Goal: Task Accomplishment & Management: Use online tool/utility

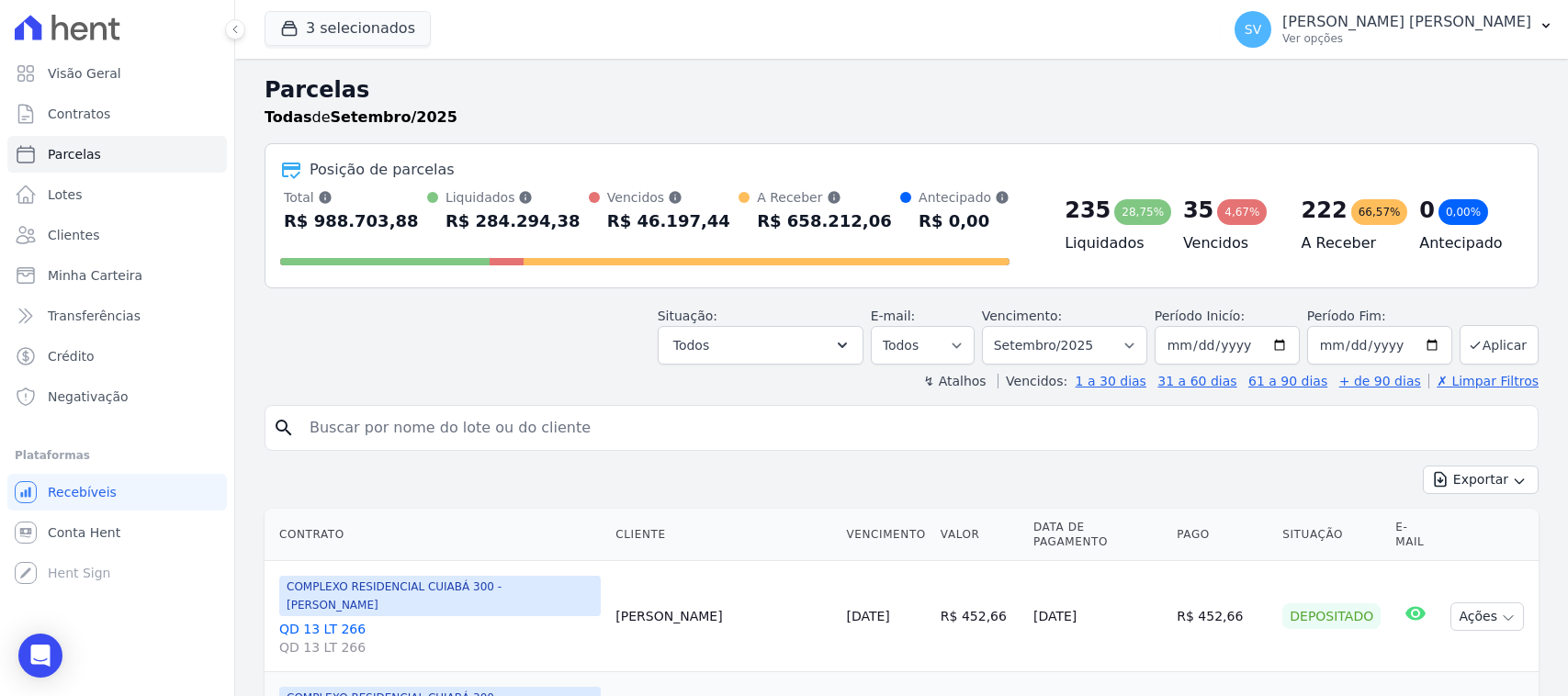
select select
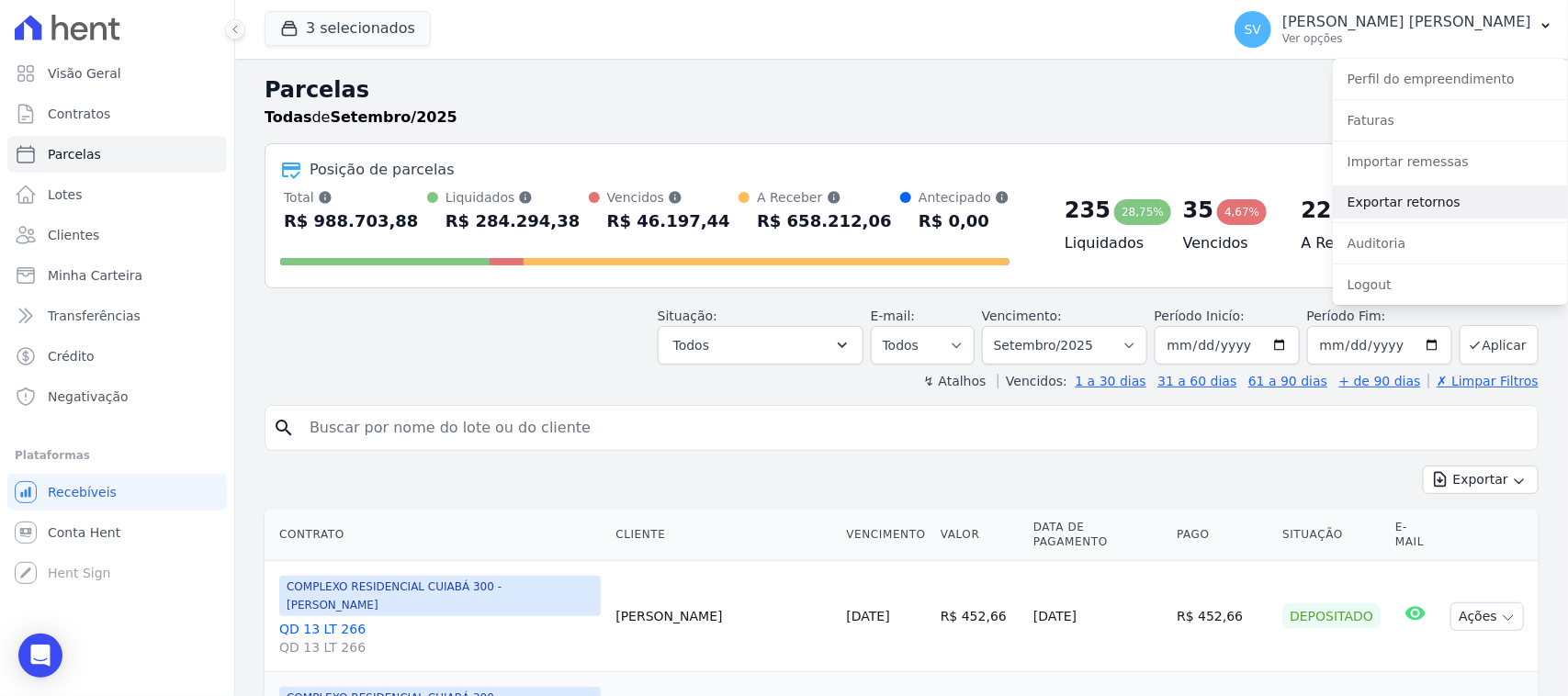
click at [1417, 186] on link "Exportar retornos" at bounding box center [1450, 202] width 235 height 33
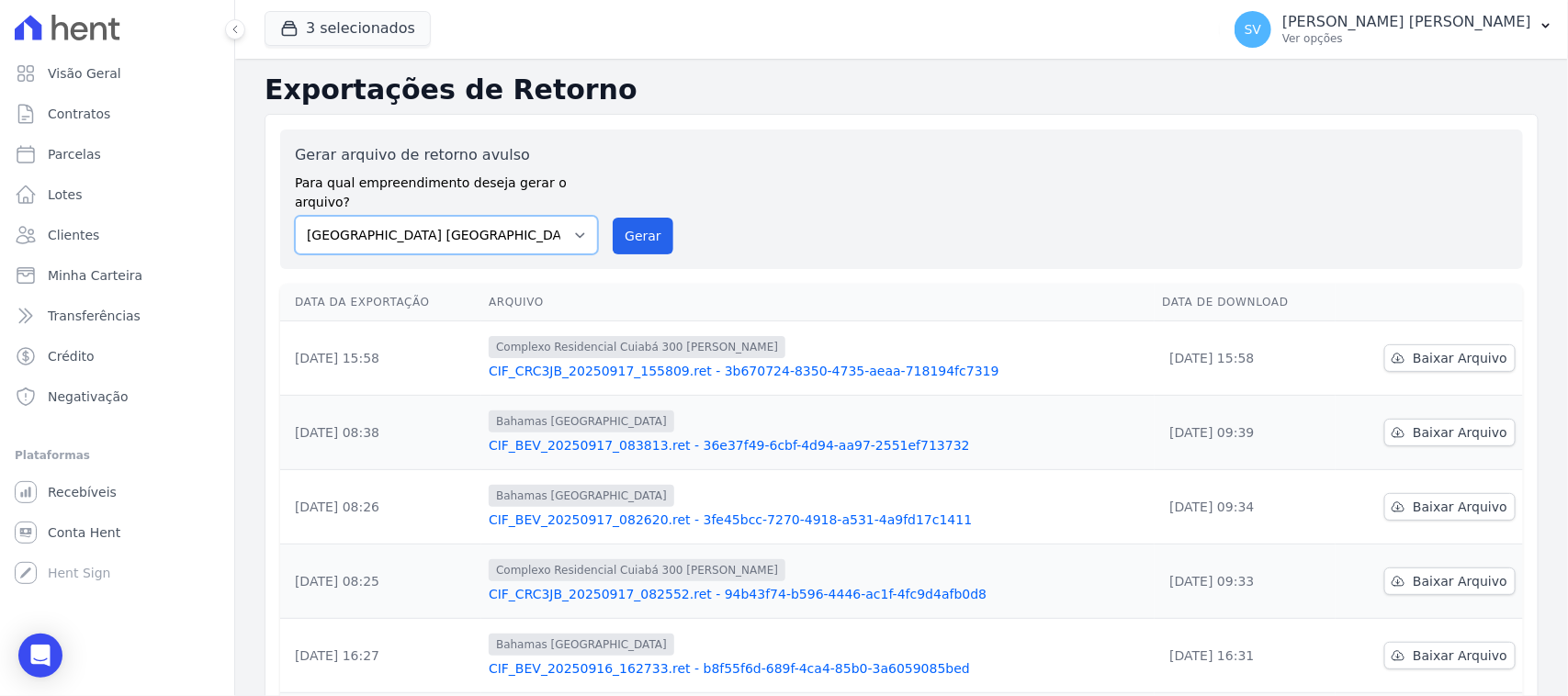
drag, startPoint x: 562, startPoint y: 216, endPoint x: 554, endPoint y: 226, distance: 12.8
click at [558, 216] on select "[GEOGRAPHIC_DATA] COMPLEXO RESIDENCIAL [GEOGRAPHIC_DATA] 300 - [GEOGRAPHIC_DATA…" at bounding box center [446, 234] width 303 height 38
select select "a999329b-d322-46c5-b2df-9163b092fb9b"
click at [294, 216] on select "[GEOGRAPHIC_DATA] COMPLEXO RESIDENCIAL [GEOGRAPHIC_DATA] 300 - [GEOGRAPHIC_DATA…" at bounding box center [446, 234] width 303 height 38
click at [621, 218] on button "Gerar" at bounding box center [643, 235] width 61 height 36
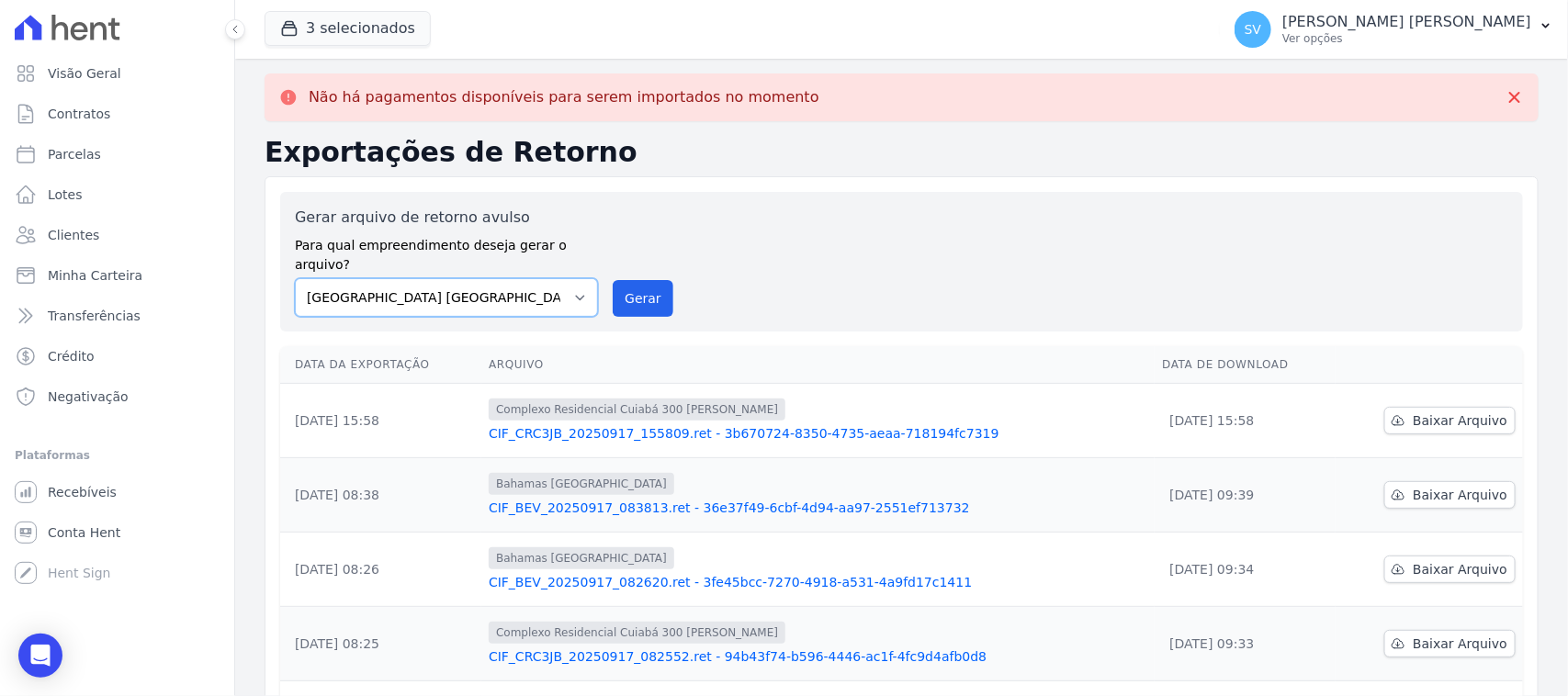
drag, startPoint x: 390, startPoint y: 276, endPoint x: 392, endPoint y: 294, distance: 18.1
click at [390, 279] on select "[GEOGRAPHIC_DATA] COMPLEXO RESIDENCIAL [GEOGRAPHIC_DATA] 300 - [PERSON_NAME][GE…" at bounding box center [446, 297] width 303 height 38
select select "a999329b-d322-46c5-b2df-9163b092fb9b"
click at [294, 279] on select "[GEOGRAPHIC_DATA] COMPLEXO RESIDENCIAL [GEOGRAPHIC_DATA] 300 - [PERSON_NAME][GE…" at bounding box center [446, 297] width 303 height 38
click at [618, 280] on button "Gerar" at bounding box center [643, 297] width 61 height 36
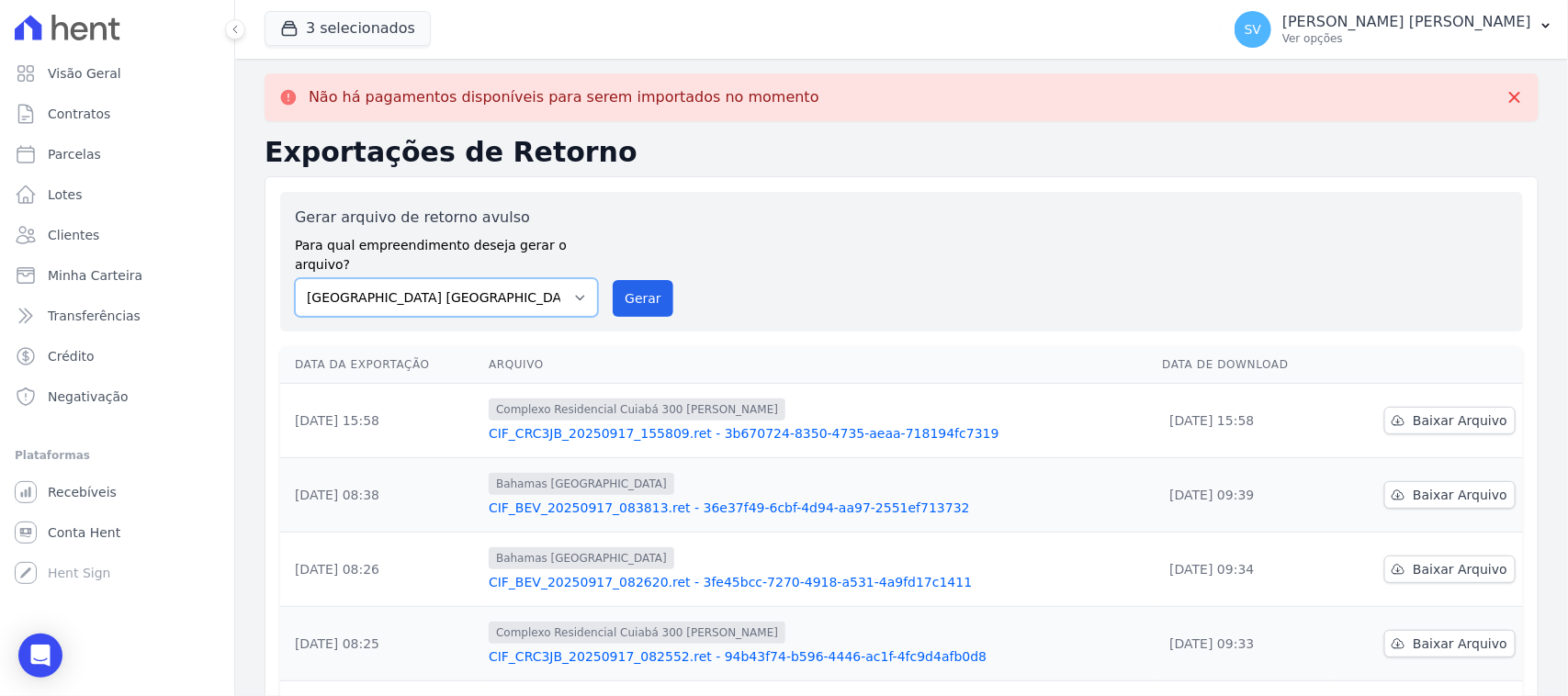
drag, startPoint x: 567, startPoint y: 264, endPoint x: 556, endPoint y: 268, distance: 11.7
click at [565, 279] on select "[GEOGRAPHIC_DATA] COMPLEXO RESIDENCIAL [GEOGRAPHIC_DATA] 300 - [PERSON_NAME][GE…" at bounding box center [446, 297] width 303 height 38
select select "73a372cd-5640-41c8-aaea-11bd74619c10"
click at [294, 279] on select "[GEOGRAPHIC_DATA] COMPLEXO RESIDENCIAL [GEOGRAPHIC_DATA] 300 - [PERSON_NAME][GE…" at bounding box center [446, 297] width 303 height 38
click at [673, 280] on div "Gerar arquivo de retorno avulso Para qual empreendimento deseja gerar o arquivo…" at bounding box center [901, 262] width 1213 height 110
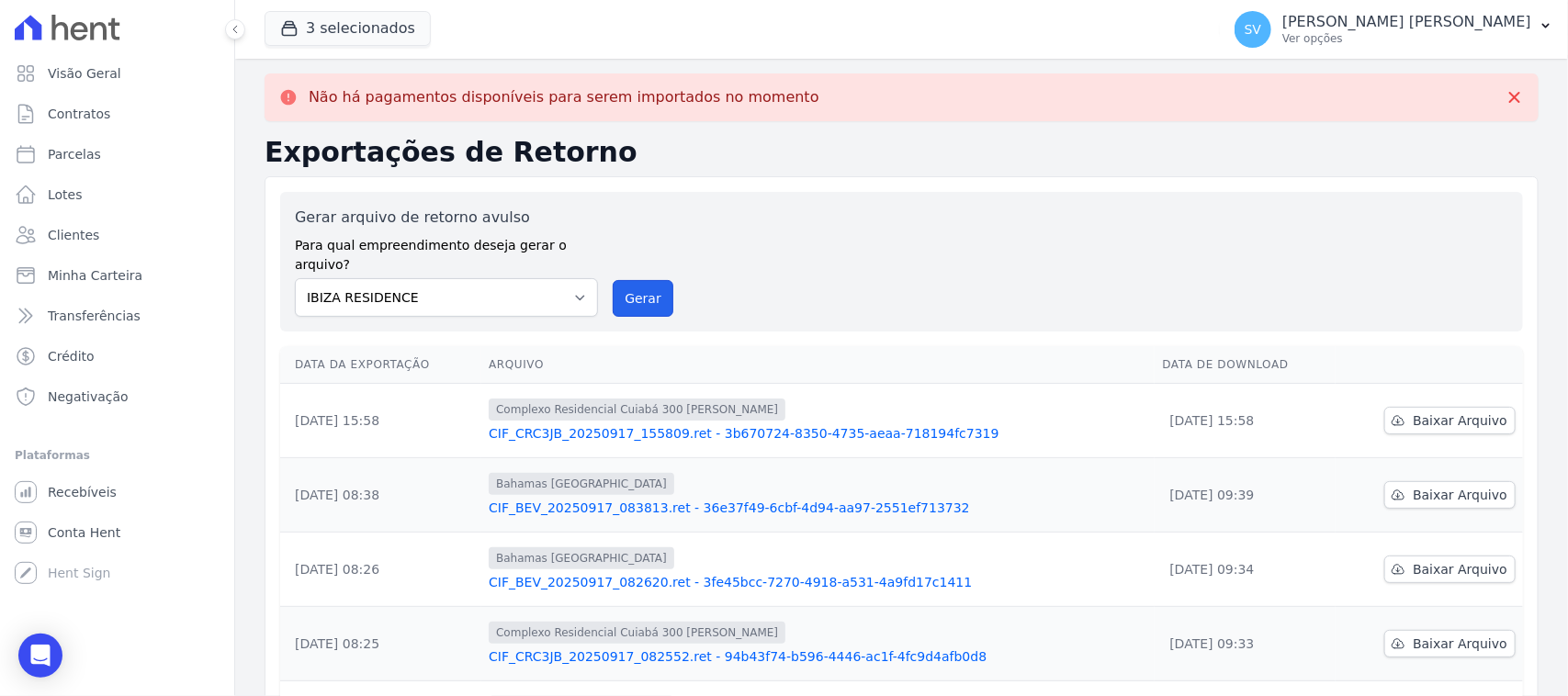
drag, startPoint x: 657, startPoint y: 283, endPoint x: 825, endPoint y: 170, distance: 202.5
click at [657, 282] on button "Gerar" at bounding box center [643, 297] width 61 height 36
click at [521, 279] on select "[GEOGRAPHIC_DATA] COMPLEXO RESIDENCIAL [GEOGRAPHIC_DATA] 300 - [PERSON_NAME][GE…" at bounding box center [446, 297] width 303 height 38
select select "a999329b-d322-46c5-b2df-9163b092fb9b"
click at [294, 279] on select "[GEOGRAPHIC_DATA] COMPLEXO RESIDENCIAL [GEOGRAPHIC_DATA] 300 - [PERSON_NAME][GE…" at bounding box center [446, 297] width 303 height 38
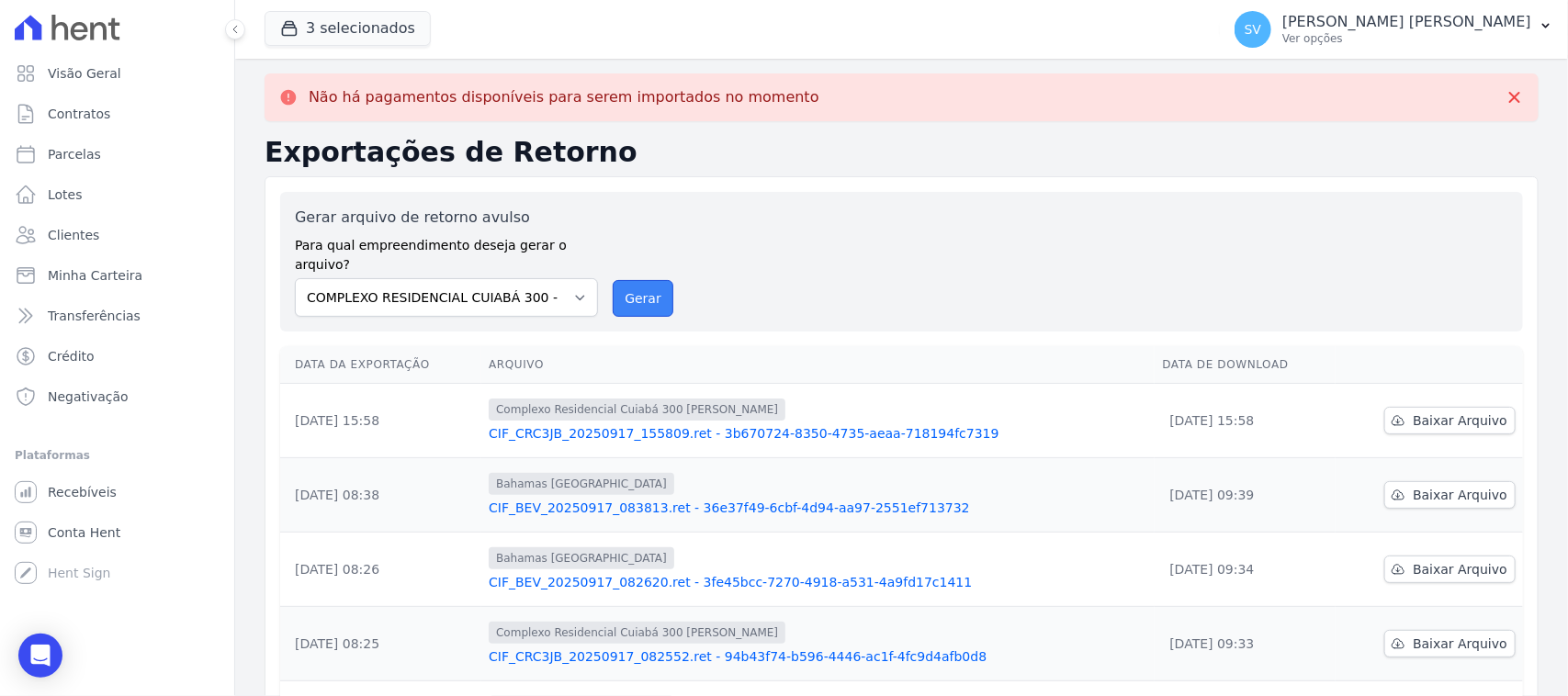
click at [639, 280] on button "Gerar" at bounding box center [643, 297] width 61 height 36
click at [528, 290] on select "[GEOGRAPHIC_DATA] COMPLEXO RESIDENCIAL [GEOGRAPHIC_DATA] 300 - [PERSON_NAME][GE…" at bounding box center [446, 297] width 303 height 38
click at [621, 280] on button "Gerar" at bounding box center [643, 297] width 61 height 36
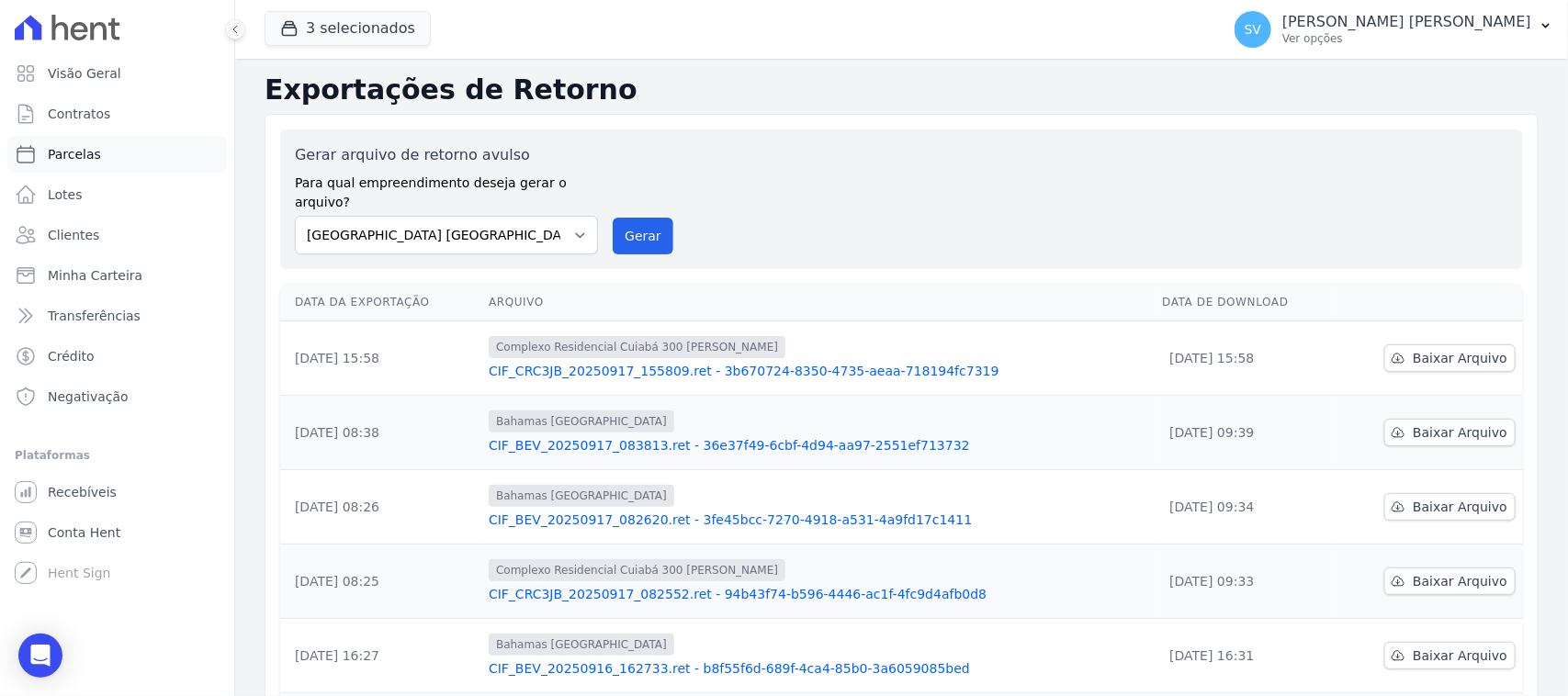
click at [139, 158] on link "Parcelas" at bounding box center [116, 154] width 220 height 36
select select
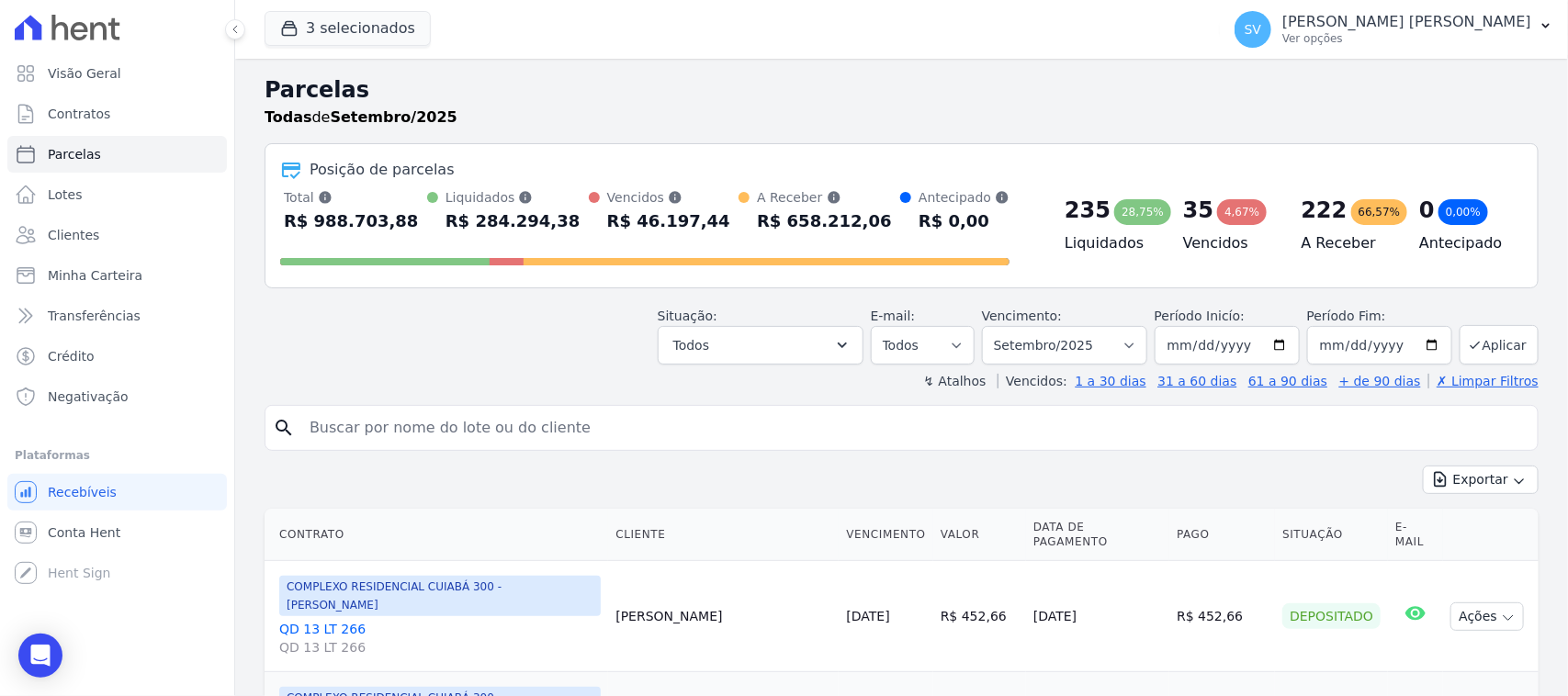
click at [790, 443] on input "search" at bounding box center [914, 427] width 1232 height 36
paste input "Junior Ferreira Da silv"
type input "Junior Ferreira Da silv"
select select
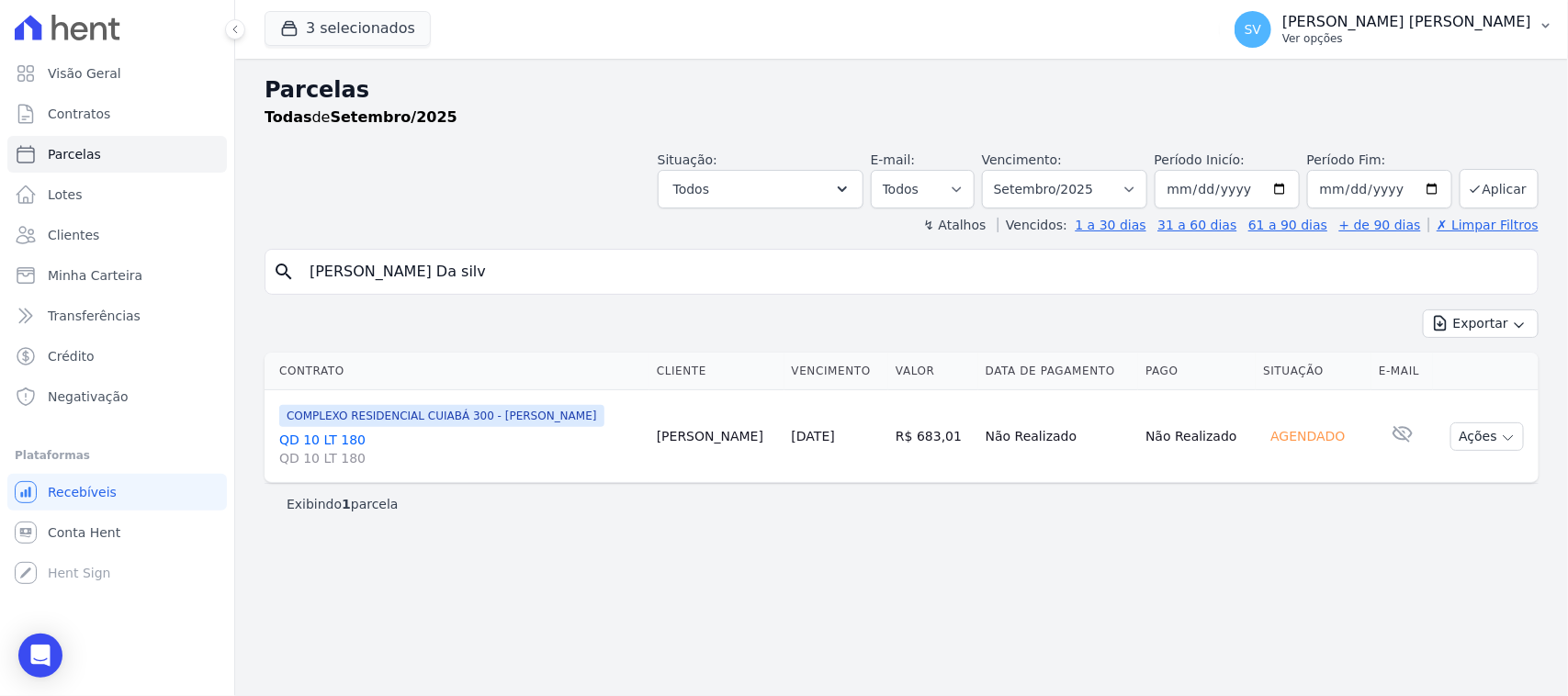
click at [1430, 44] on p "Ver opções" at bounding box center [1406, 38] width 249 height 15
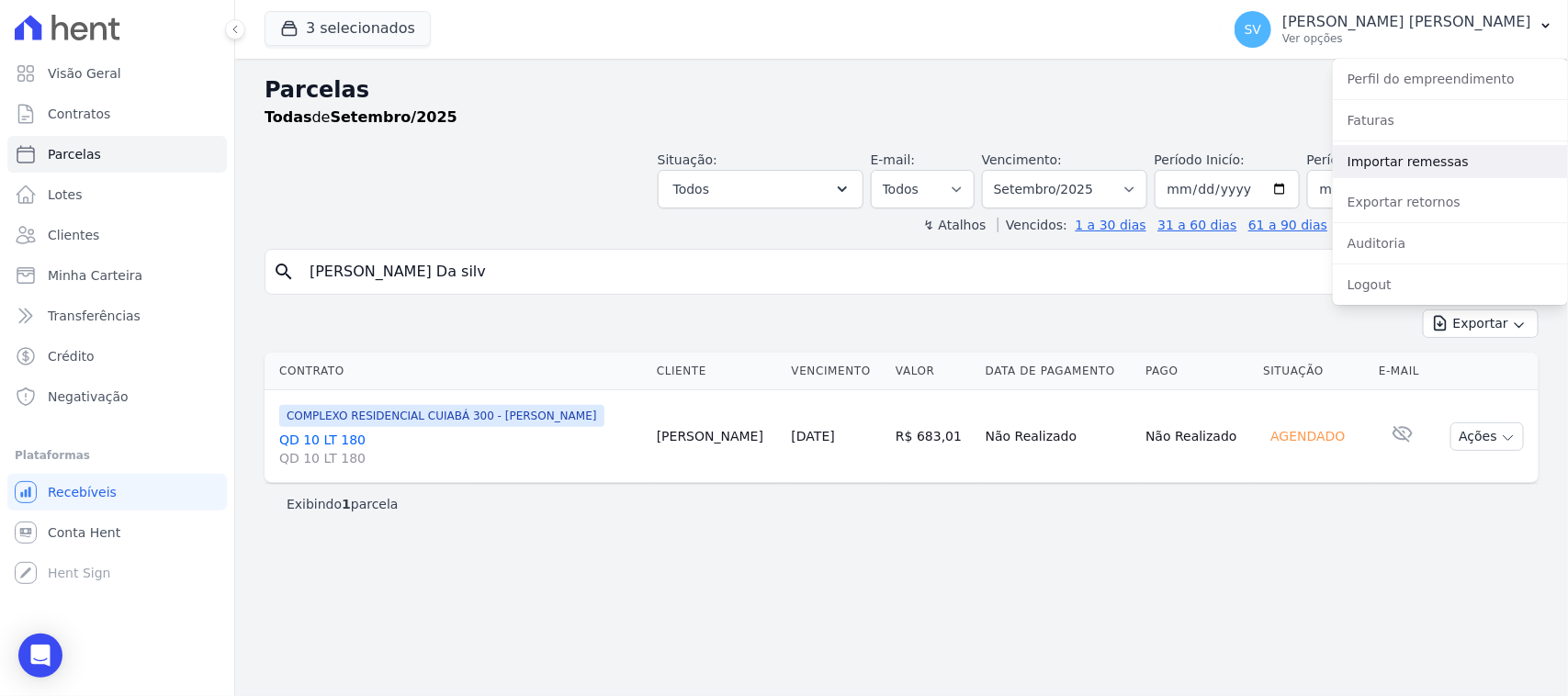
click at [1488, 171] on link "Importar remessas" at bounding box center [1450, 161] width 235 height 33
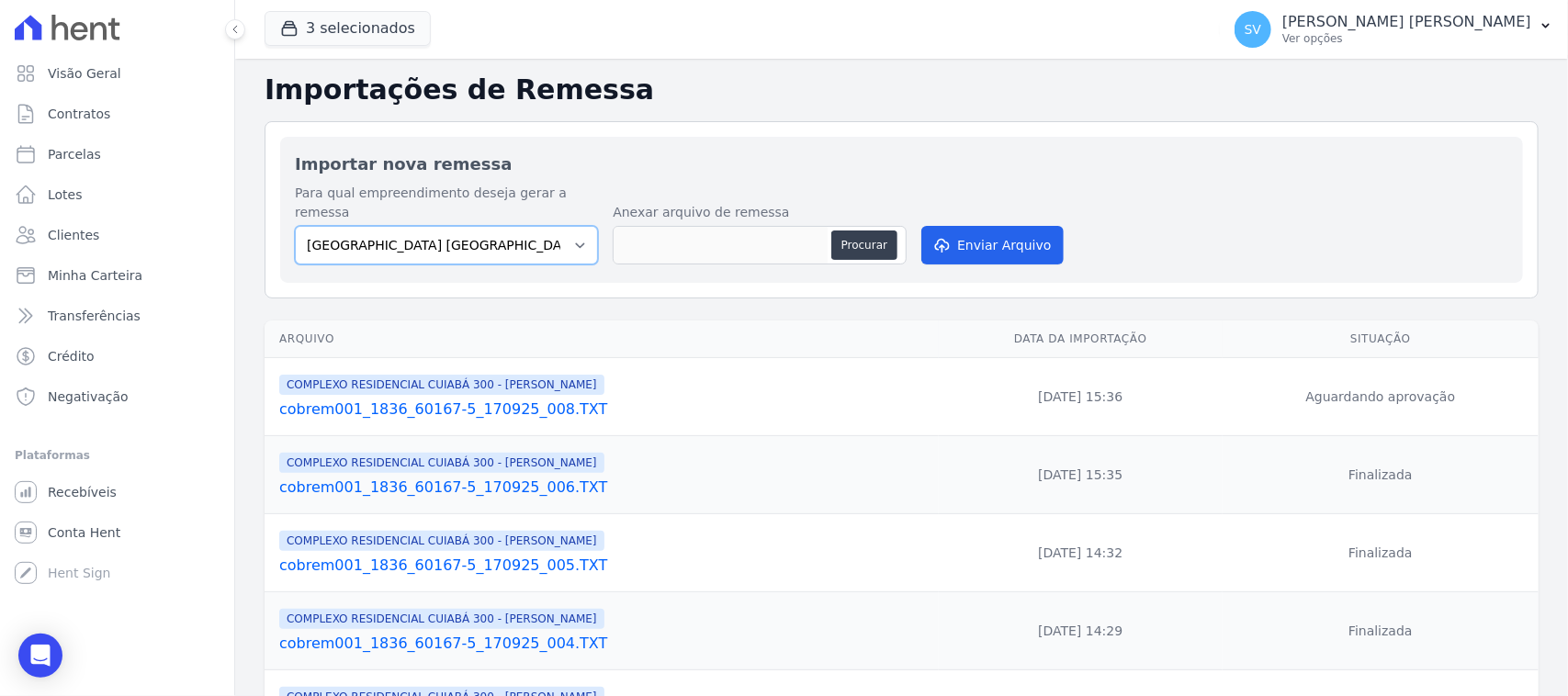
click at [498, 234] on select "[GEOGRAPHIC_DATA] COMPLEXO RESIDENCIAL [GEOGRAPHIC_DATA] 300 - [PERSON_NAME][GE…" at bounding box center [446, 244] width 303 height 38
select select "a999329b-d322-46c5-b2df-9163b092fb9b"
click at [294, 225] on select "[GEOGRAPHIC_DATA] COMPLEXO RESIDENCIAL [GEOGRAPHIC_DATA] 300 - [PERSON_NAME][GE…" at bounding box center [446, 244] width 303 height 38
click at [842, 230] on button "Procurar" at bounding box center [864, 245] width 66 height 30
type input "cobrem001_1836_60167-5_170925_009.TXT"
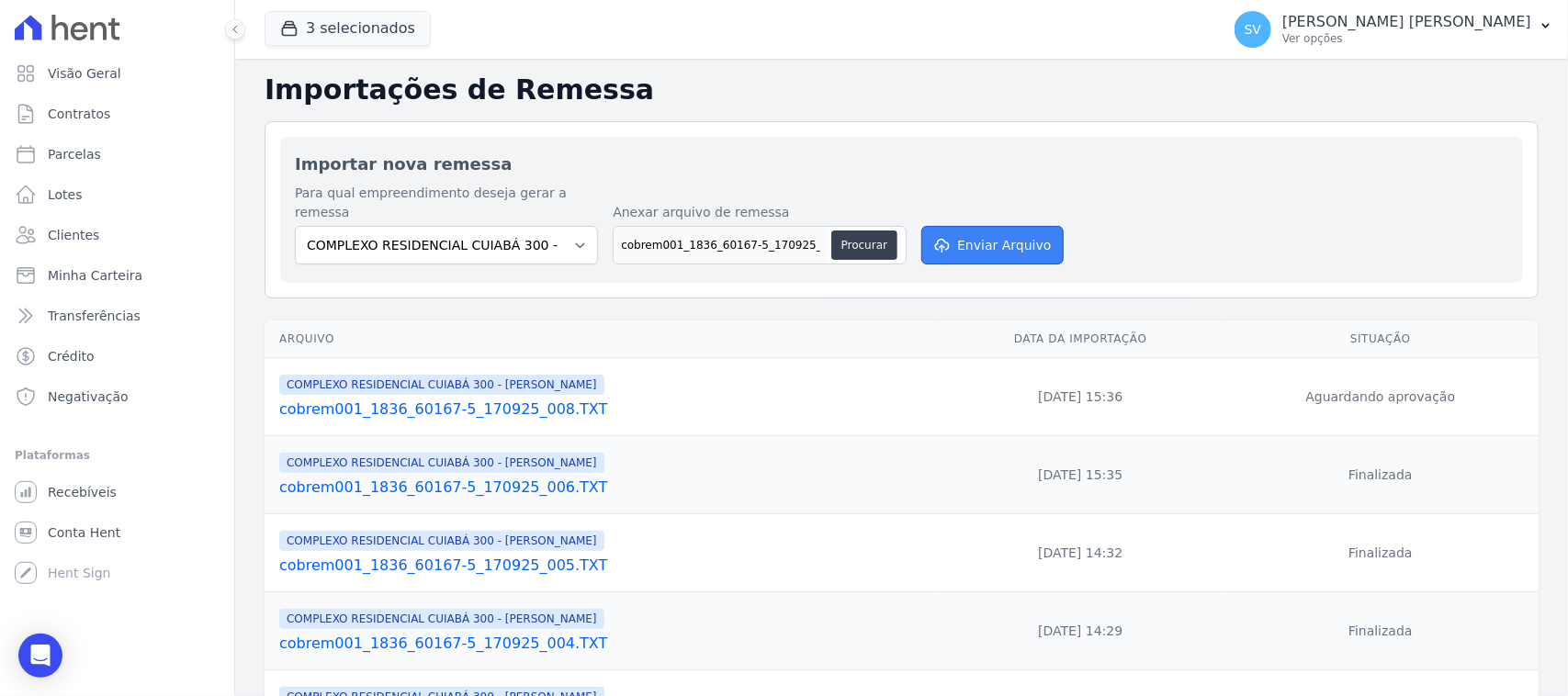
click at [976, 234] on button "Enviar Arquivo" at bounding box center [993, 244] width 142 height 38
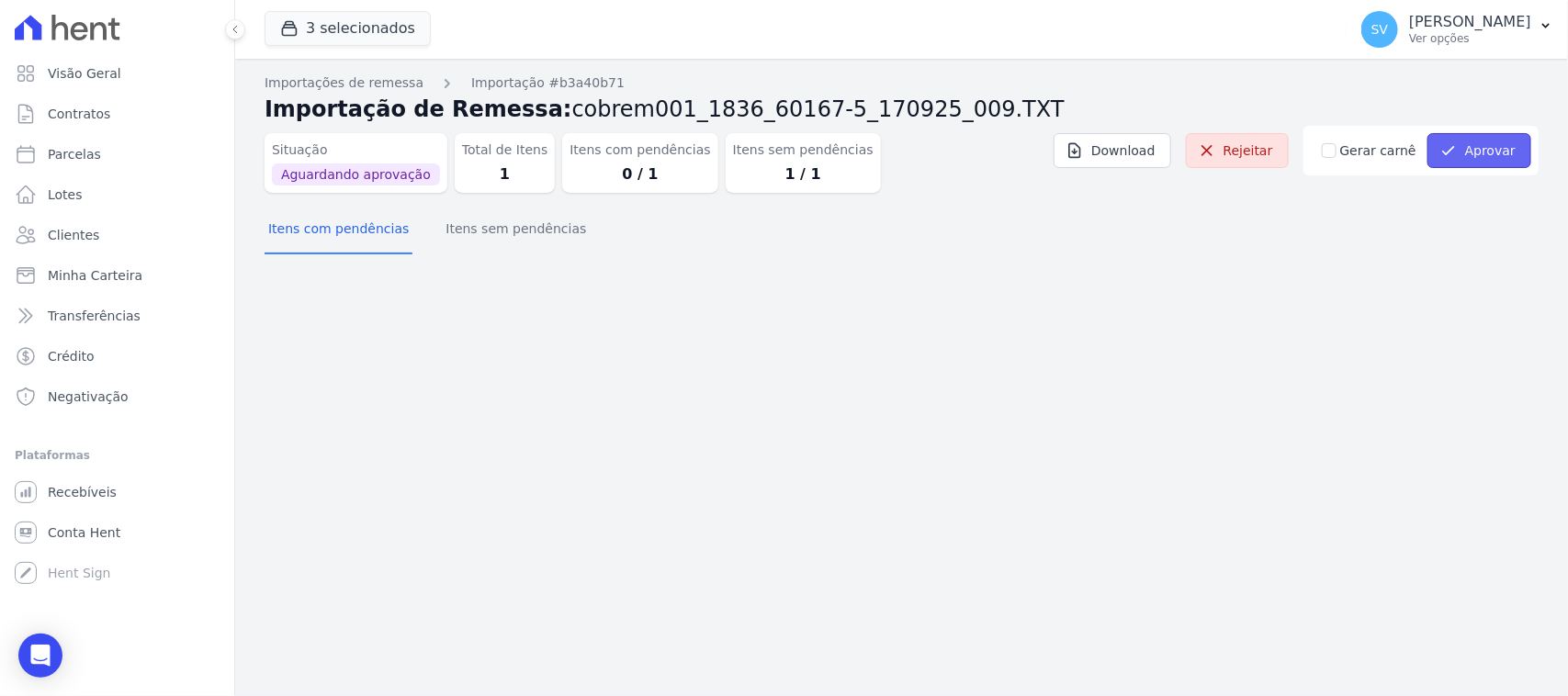
click at [1490, 147] on button "Aprovar" at bounding box center [1478, 150] width 103 height 34
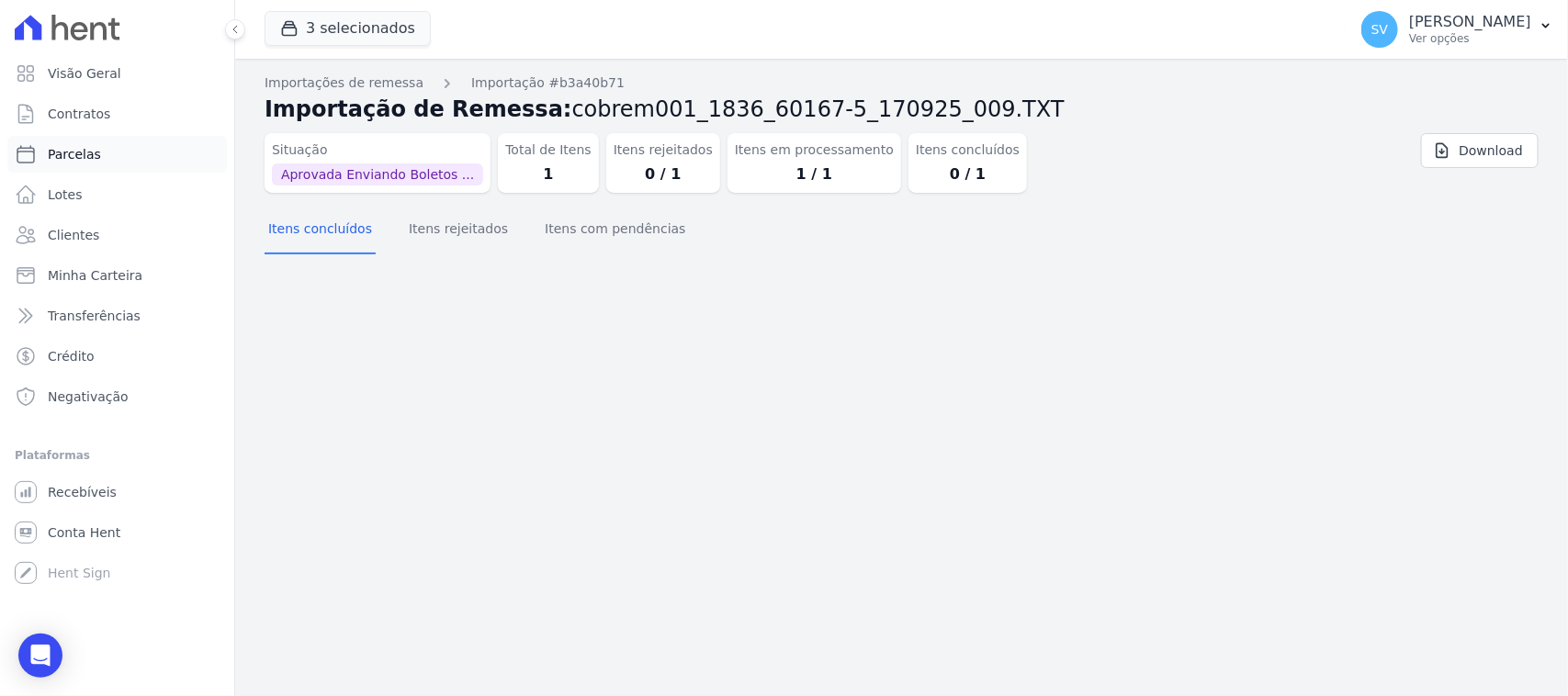
click at [145, 140] on link "Parcelas" at bounding box center [116, 154] width 220 height 36
select select
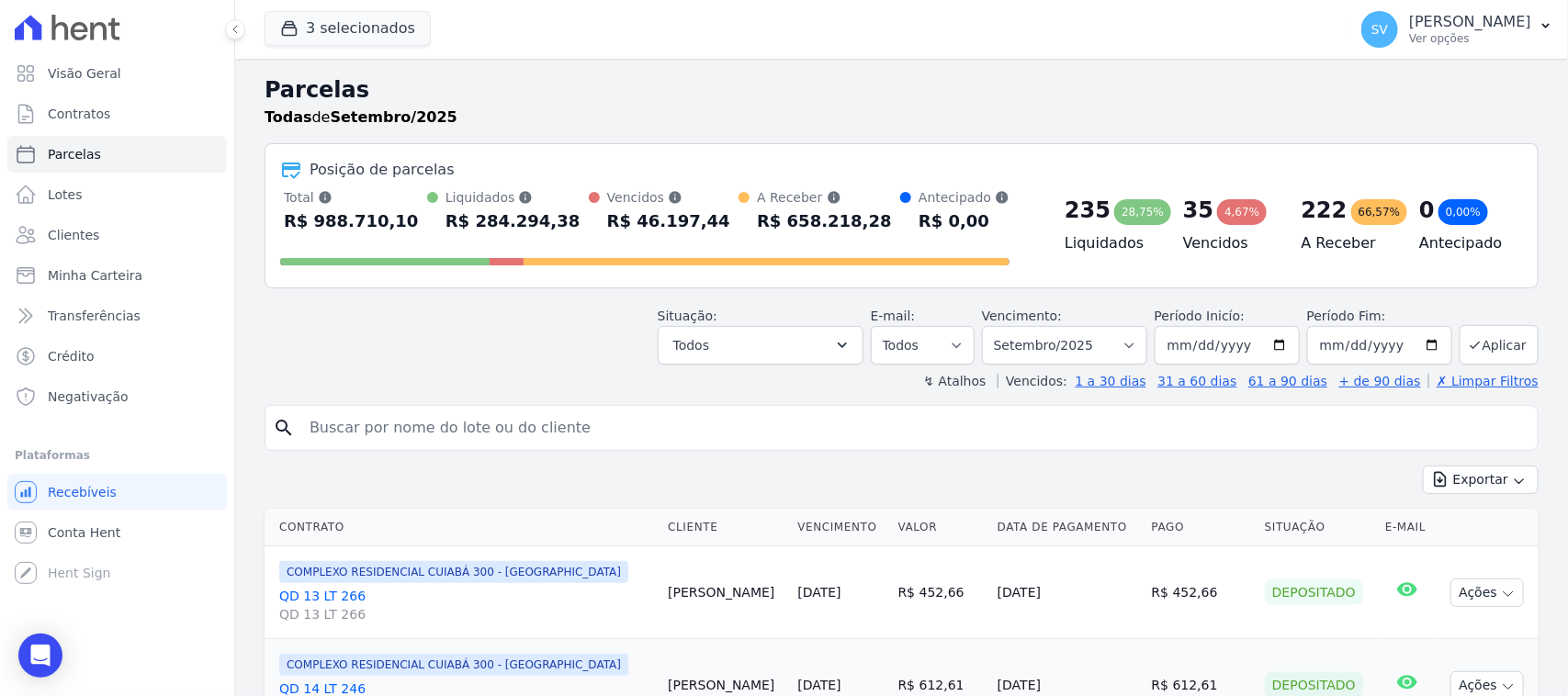
click at [781, 409] on div "search" at bounding box center [902, 427] width 1274 height 46
click at [781, 413] on input "search" at bounding box center [914, 427] width 1232 height 36
paste input "Segue boleto conforme solicitado: Parcela nº x – Recurso Próprio Vencimento: da…"
type input "Segue boleto conforme solicitado: Parcela nº x – Recurso Próprio Vencimento: da…"
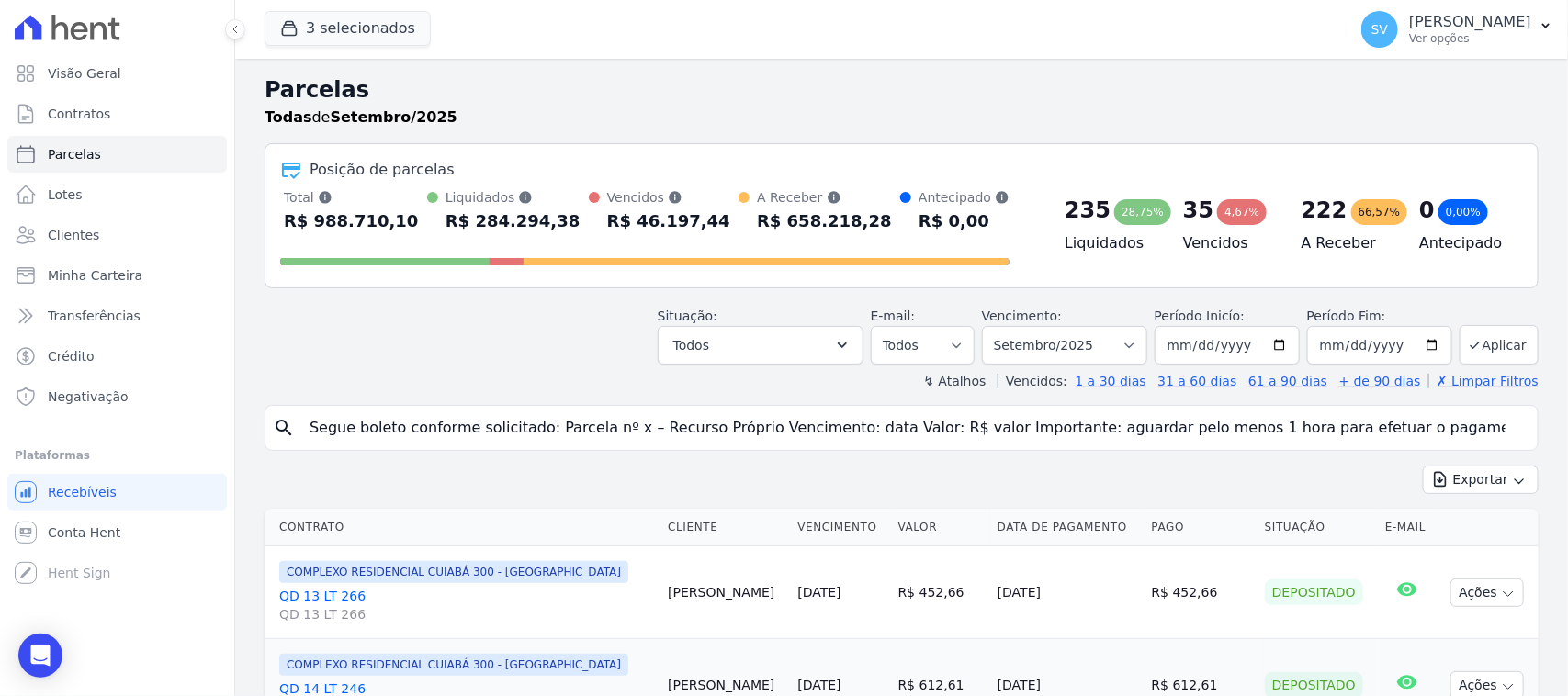
scroll to position [0, 507]
click at [1495, 428] on input "Segue boleto conforme solicitado: Parcela nº x – Recurso Próprio Vencimento: da…" at bounding box center [914, 427] width 1232 height 36
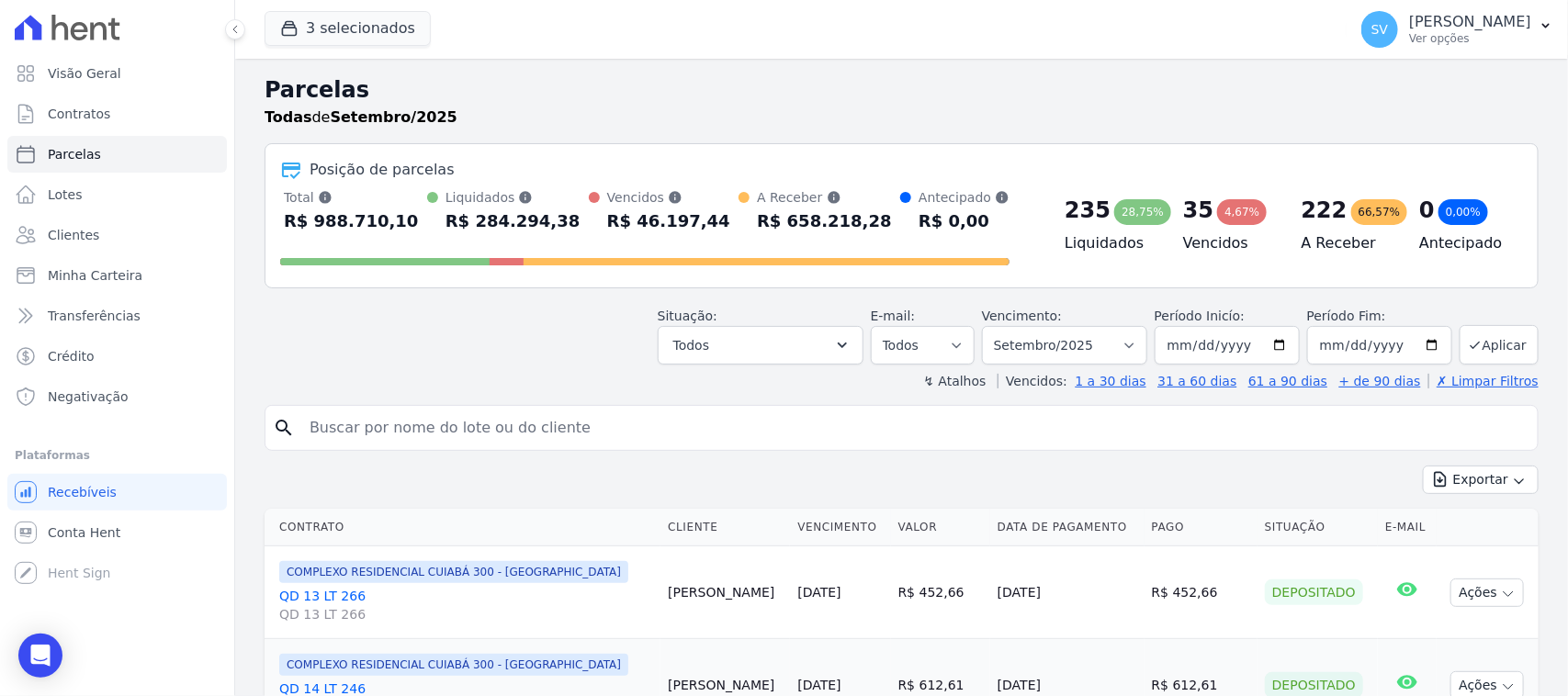
scroll to position [0, 0]
click at [1268, 410] on input "search" at bounding box center [914, 427] width 1232 height 36
type input "junior ferreira da silva"
select select
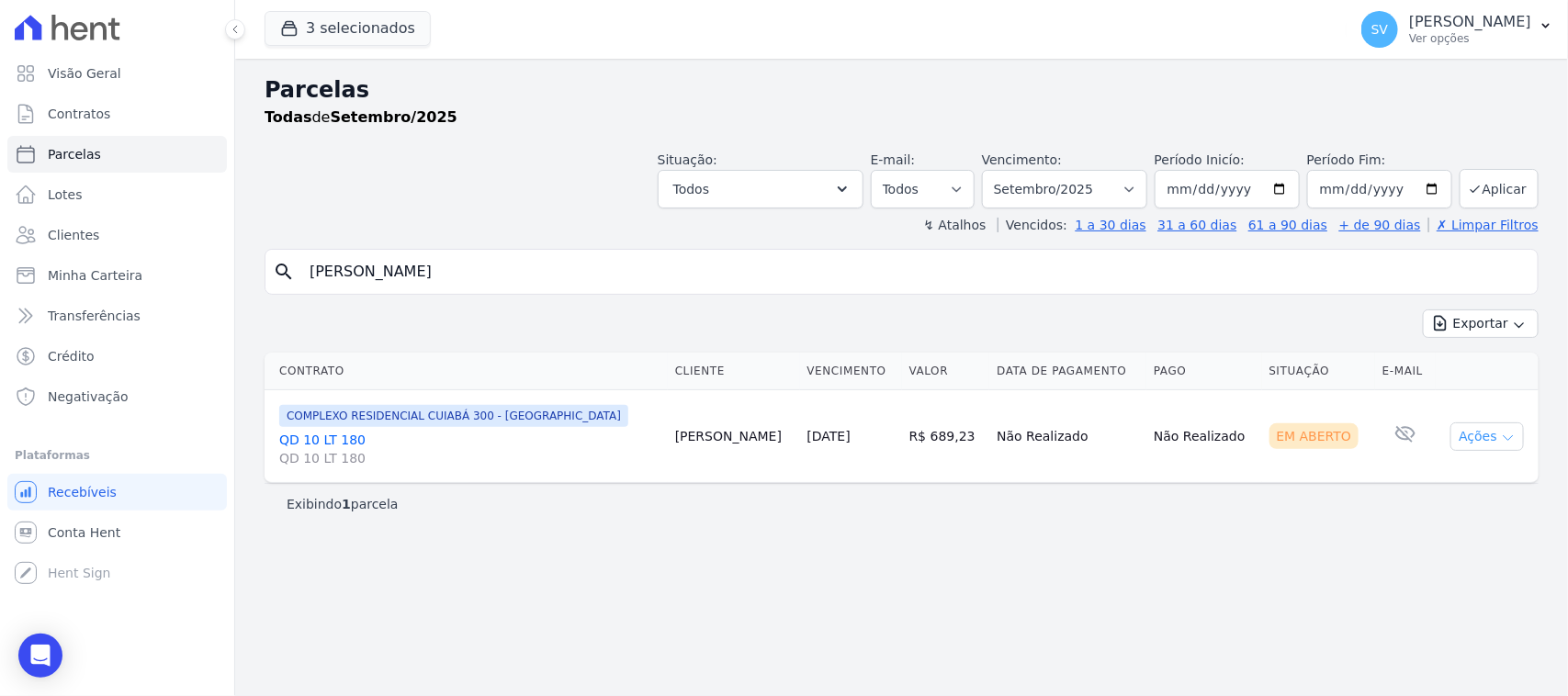
click at [1490, 427] on button "Ações" at bounding box center [1487, 436] width 74 height 29
click at [1457, 484] on link "Ver boleto" at bounding box center [1479, 478] width 176 height 34
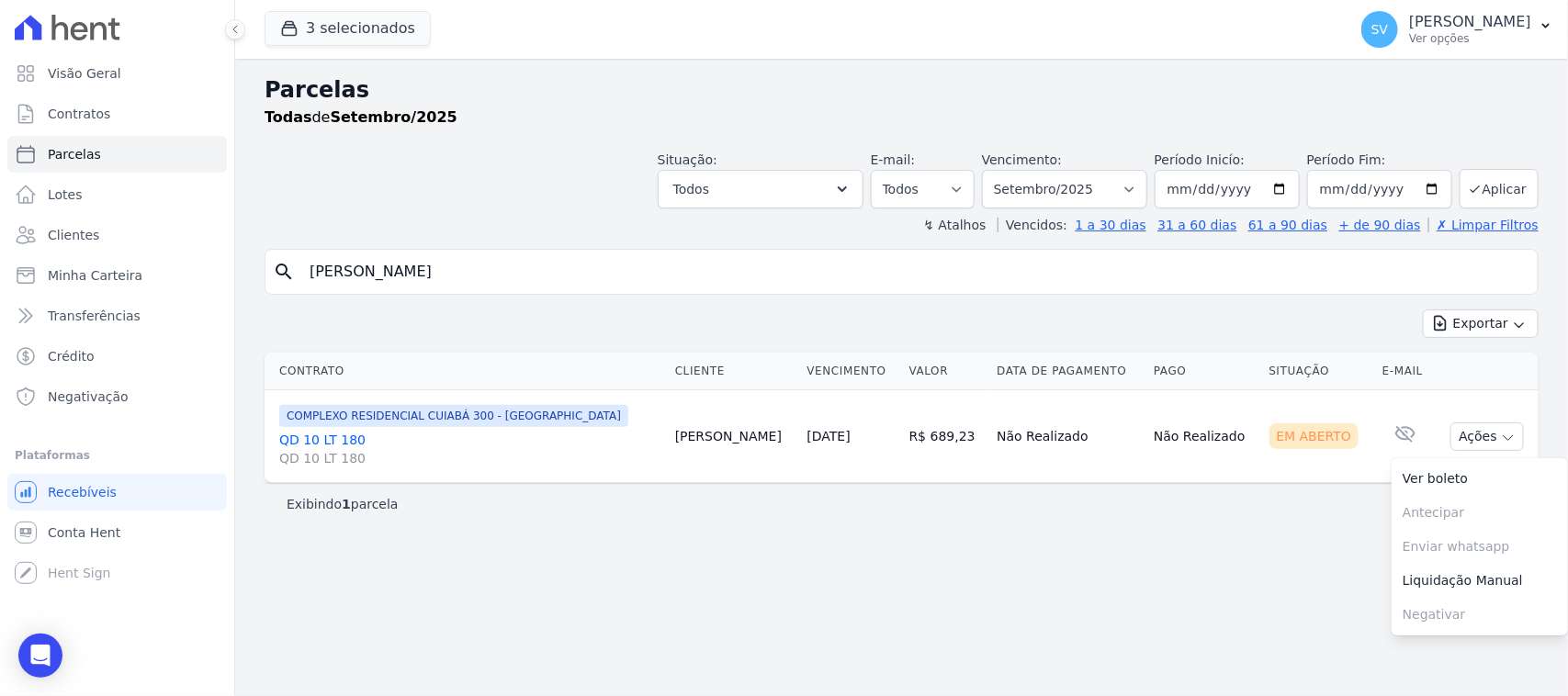
click at [1057, 565] on div "Parcelas Todas de Setembro/2025 Situação: Agendado Em Aberto Pago Processando C…" at bounding box center [901, 377] width 1333 height 637
click at [1409, 16] on p "[PERSON_NAME] [PERSON_NAME]" at bounding box center [1470, 22] width 122 height 19
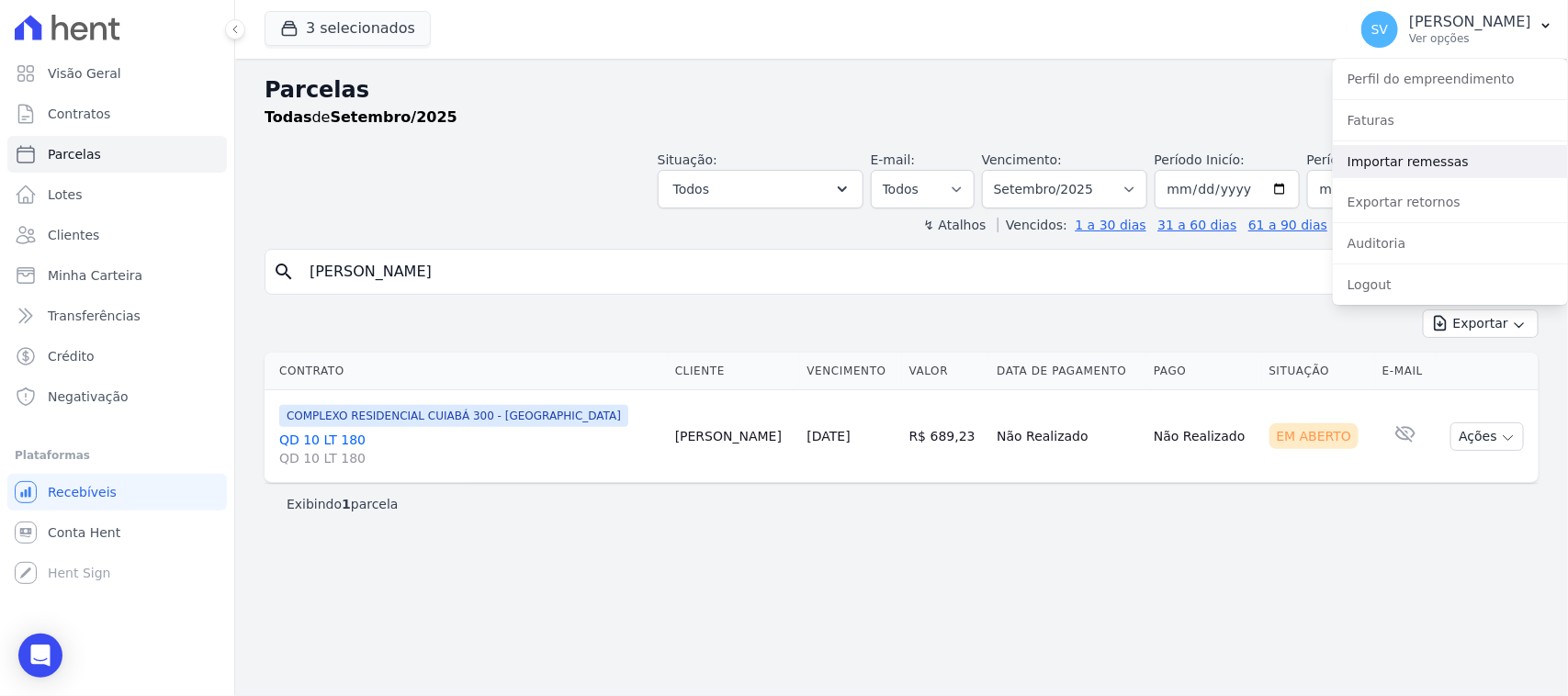
click at [1472, 161] on link "Importar remessas" at bounding box center [1450, 161] width 235 height 33
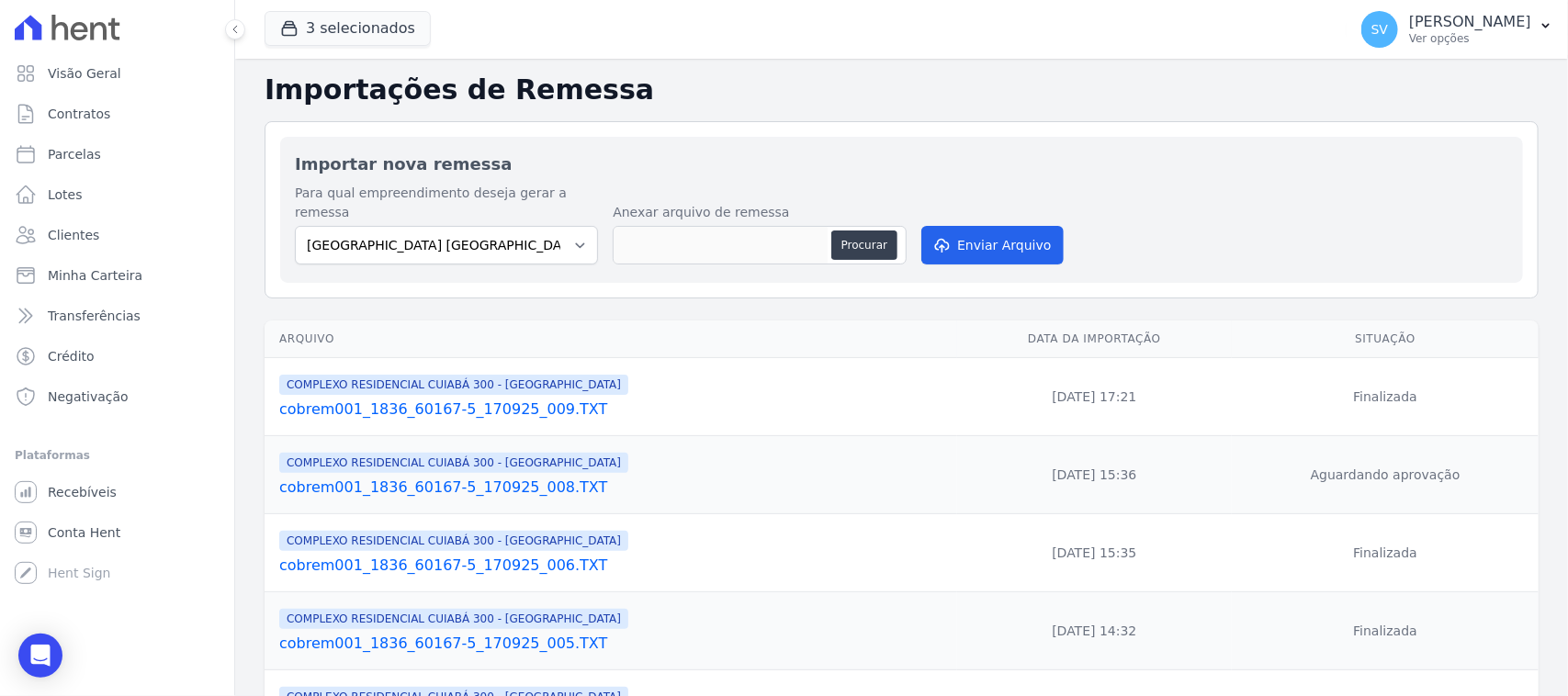
drag, startPoint x: 1414, startPoint y: 33, endPoint x: 1426, endPoint y: 74, distance: 42.7
click at [1414, 34] on p "Ver opções" at bounding box center [1470, 38] width 122 height 15
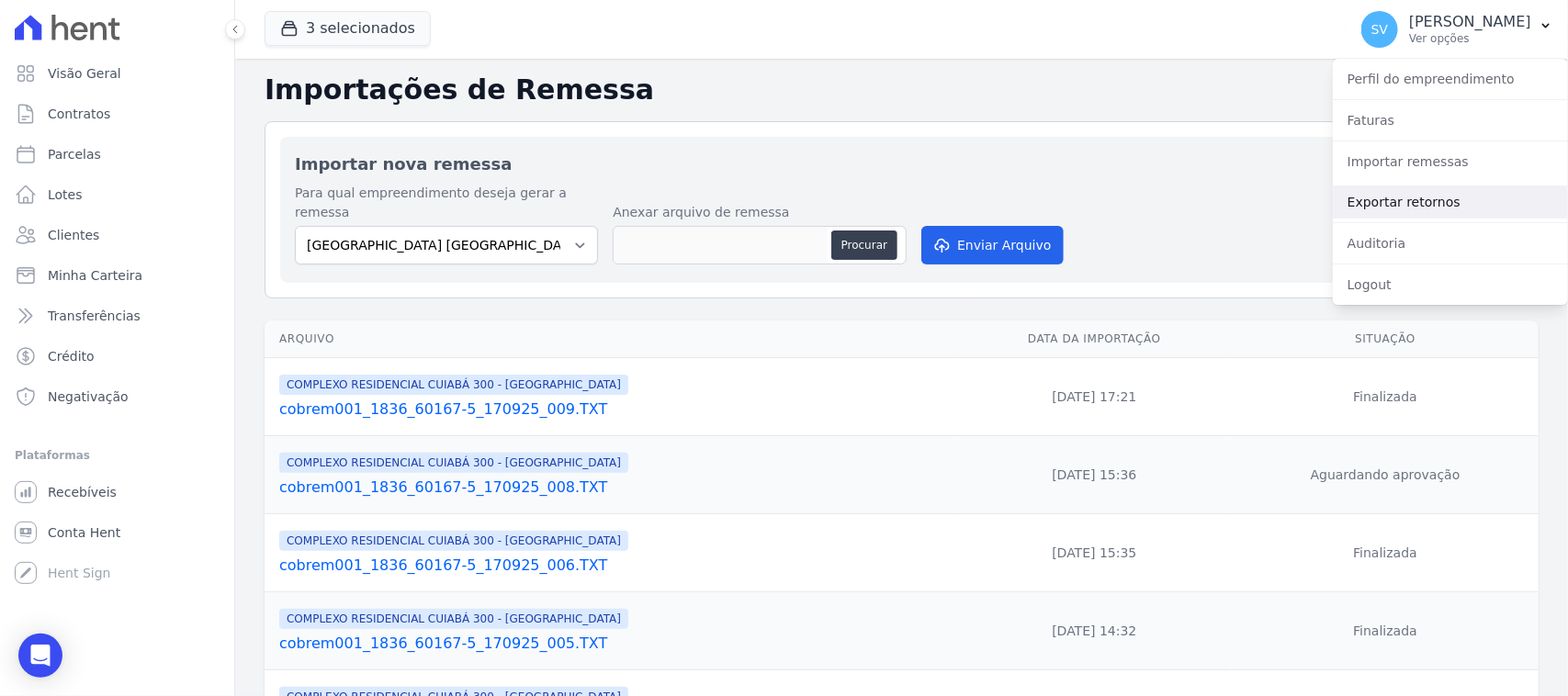
click at [1406, 204] on link "Exportar retornos" at bounding box center [1450, 202] width 235 height 33
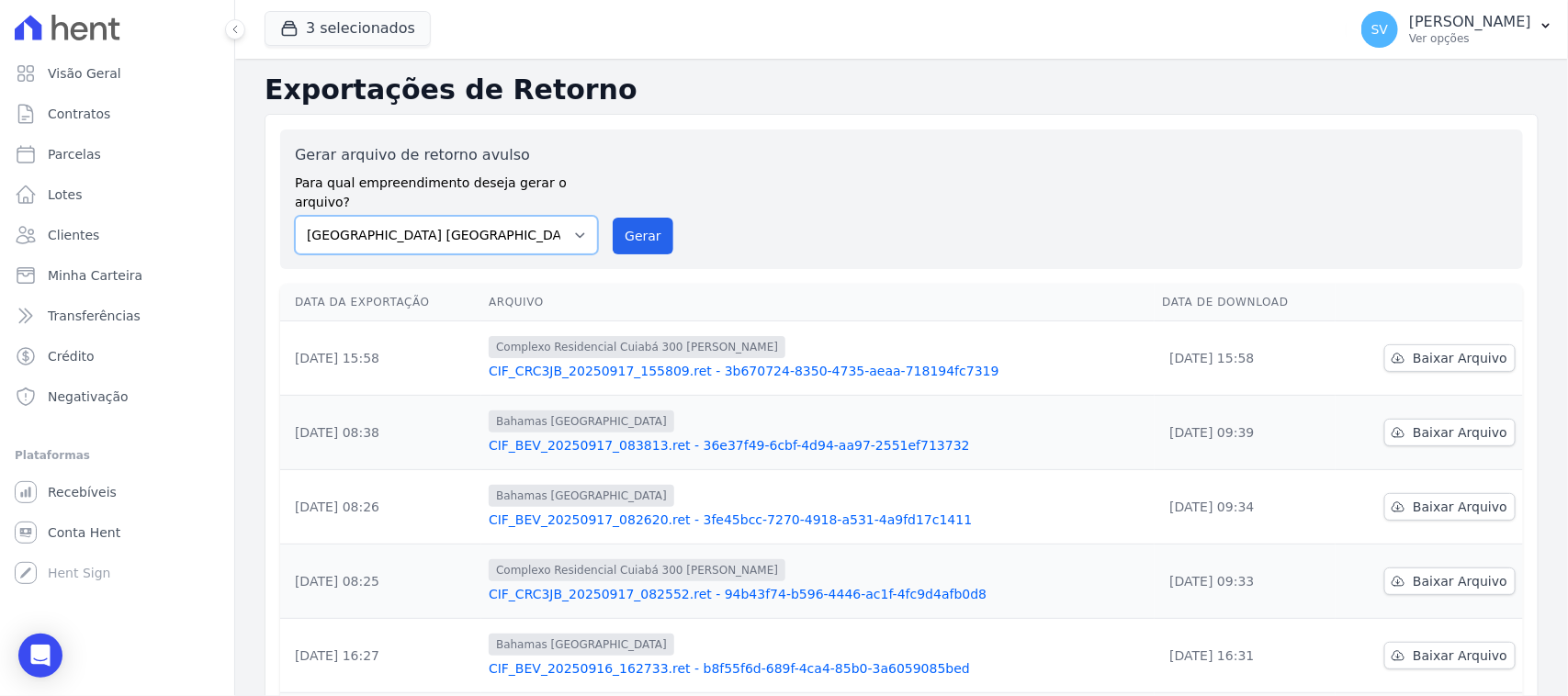
click at [529, 217] on select "[GEOGRAPHIC_DATA] COMPLEXO RESIDENCIAL [GEOGRAPHIC_DATA] 300 - [PERSON_NAME][GE…" at bounding box center [446, 234] width 303 height 38
select select "a999329b-d322-46c5-b2df-9163b092fb9b"
click at [294, 216] on select "[GEOGRAPHIC_DATA] COMPLEXO RESIDENCIAL [GEOGRAPHIC_DATA] 300 - [PERSON_NAME][GE…" at bounding box center [446, 234] width 303 height 38
click at [639, 232] on button "Gerar" at bounding box center [643, 235] width 61 height 36
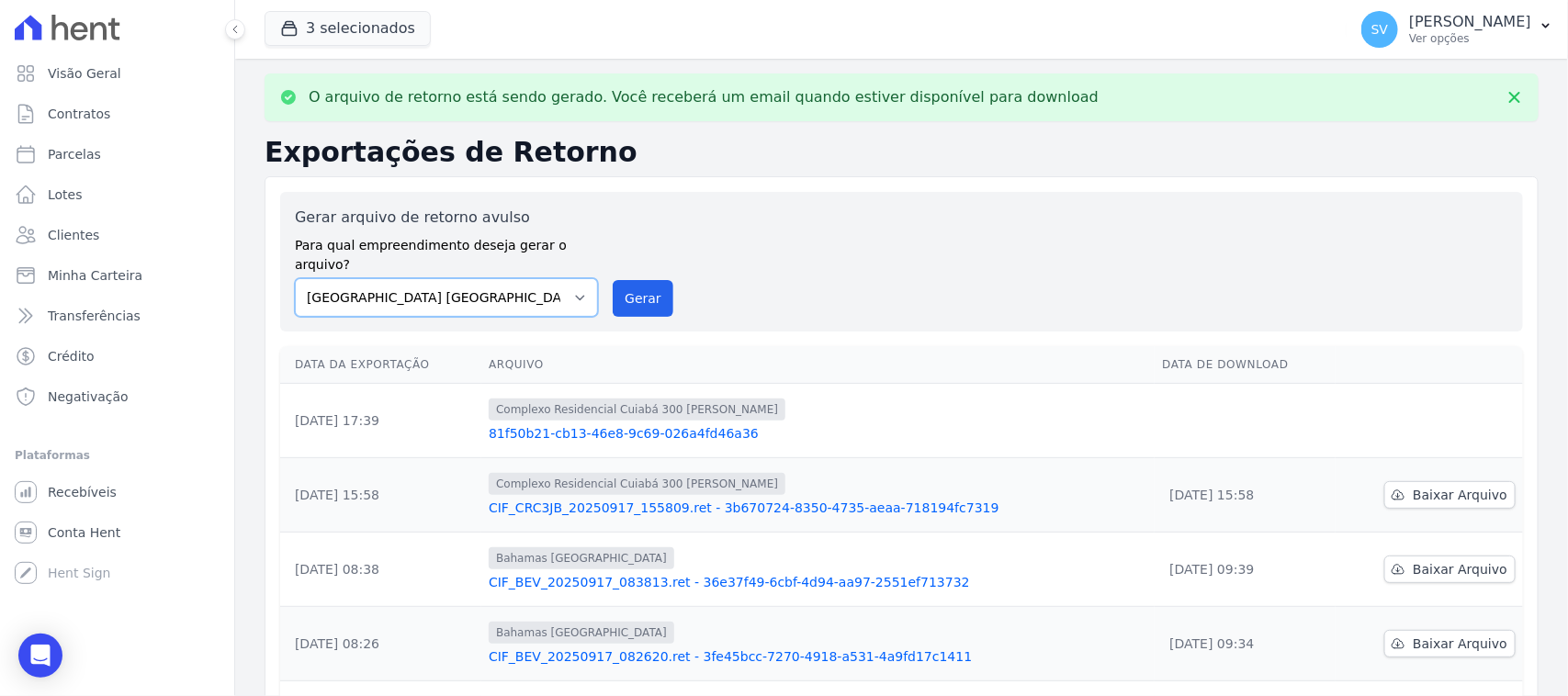
click at [563, 279] on select "[GEOGRAPHIC_DATA] COMPLEXO RESIDENCIAL [GEOGRAPHIC_DATA] 300 - [PERSON_NAME][GE…" at bounding box center [446, 297] width 303 height 38
select select "73a372cd-5640-41c8-aaea-11bd74619c10"
click at [294, 279] on select "[GEOGRAPHIC_DATA] COMPLEXO RESIDENCIAL [GEOGRAPHIC_DATA] 300 - [GEOGRAPHIC_DATA…" at bounding box center [446, 297] width 303 height 38
click at [646, 280] on button "Gerar" at bounding box center [643, 297] width 61 height 36
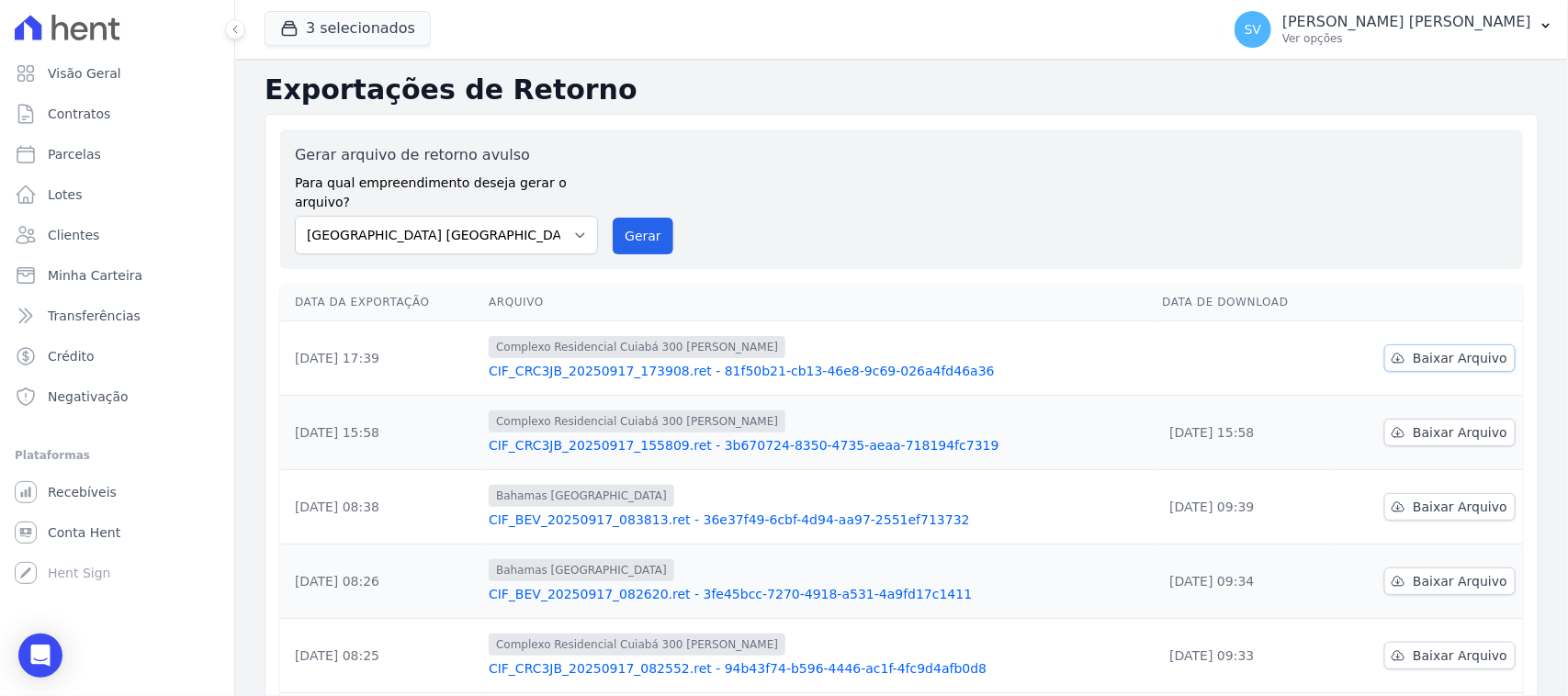
click at [1472, 348] on span "Baixar Arquivo" at bounding box center [1461, 357] width 95 height 19
click at [421, 222] on select "[GEOGRAPHIC_DATA] COMPLEXO RESIDENCIAL [GEOGRAPHIC_DATA] 300 - [PERSON_NAME][GE…" at bounding box center [446, 234] width 303 height 38
select select "a999329b-d322-46c5-b2df-9163b092fb9b"
click at [294, 216] on select "[GEOGRAPHIC_DATA] COMPLEXO RESIDENCIAL [GEOGRAPHIC_DATA] 300 - [PERSON_NAME][GE…" at bounding box center [446, 234] width 303 height 38
drag, startPoint x: 621, startPoint y: 213, endPoint x: 848, endPoint y: 188, distance: 228.4
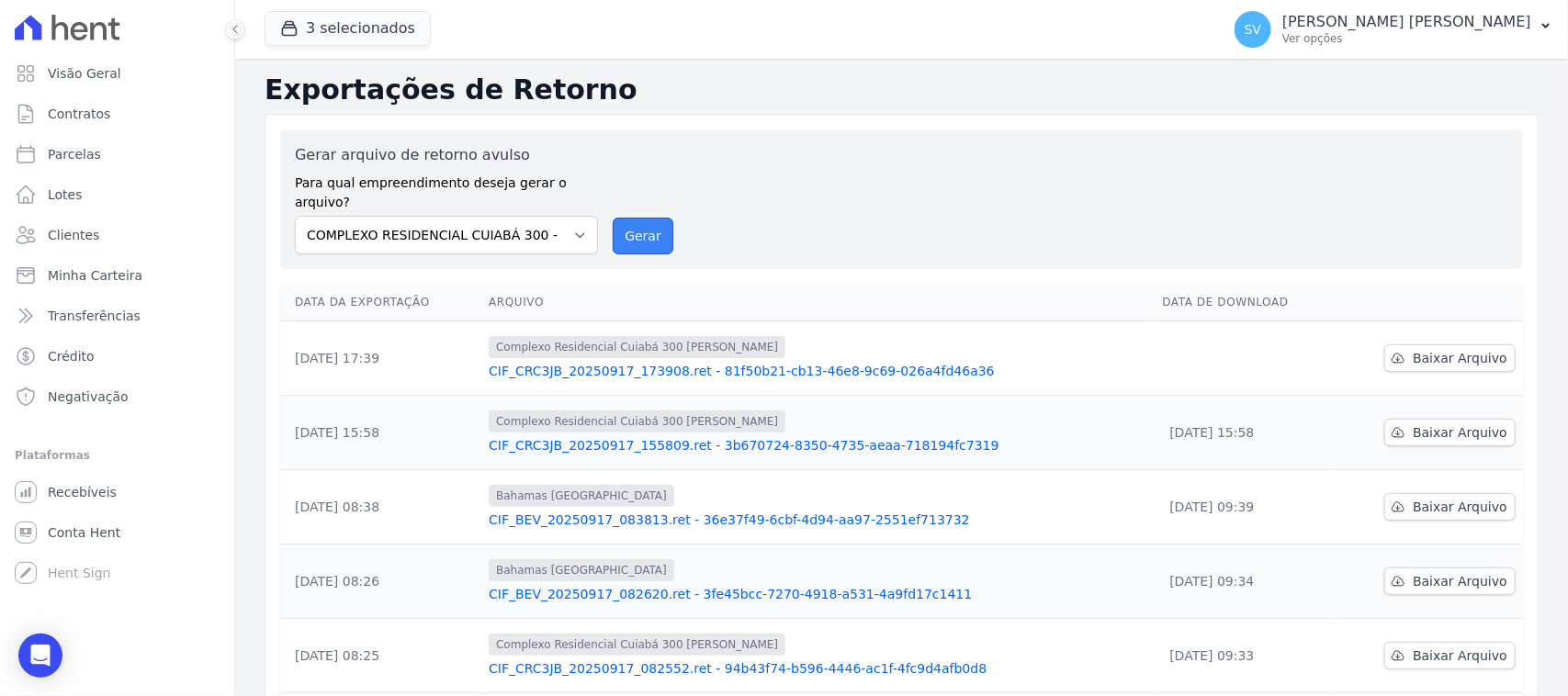
click at [622, 218] on button "Gerar" at bounding box center [643, 235] width 61 height 36
click at [1417, 348] on span "Baixar Arquivo" at bounding box center [1461, 357] width 95 height 19
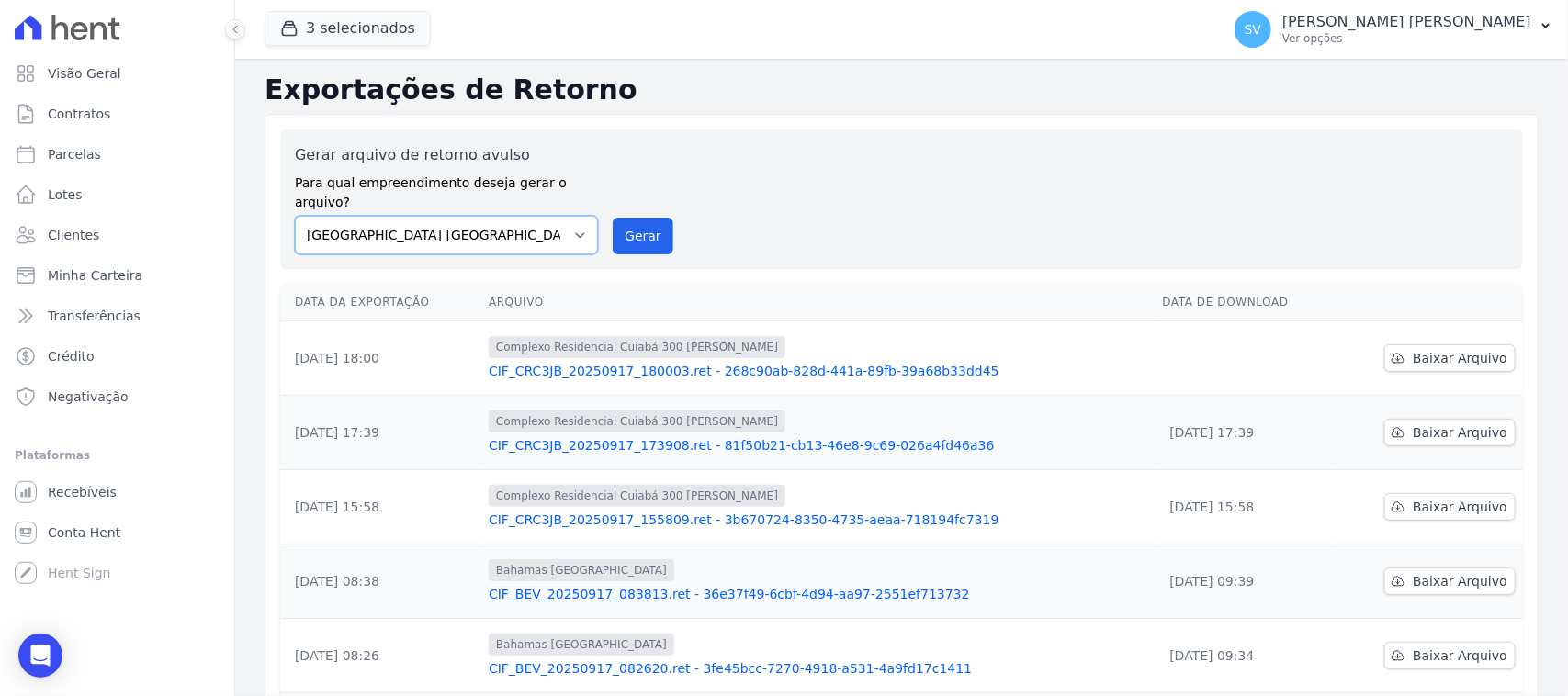
click at [545, 216] on select "[GEOGRAPHIC_DATA] COMPLEXO RESIDENCIAL [GEOGRAPHIC_DATA] 300 - [PERSON_NAME][GE…" at bounding box center [446, 234] width 303 height 38
select select "a999329b-d322-46c5-b2df-9163b092fb9b"
click at [294, 216] on select "[GEOGRAPHIC_DATA] COMPLEXO RESIDENCIAL [GEOGRAPHIC_DATA] 300 - [PERSON_NAME][GE…" at bounding box center [446, 234] width 303 height 38
click at [654, 229] on button "Gerar" at bounding box center [643, 235] width 61 height 36
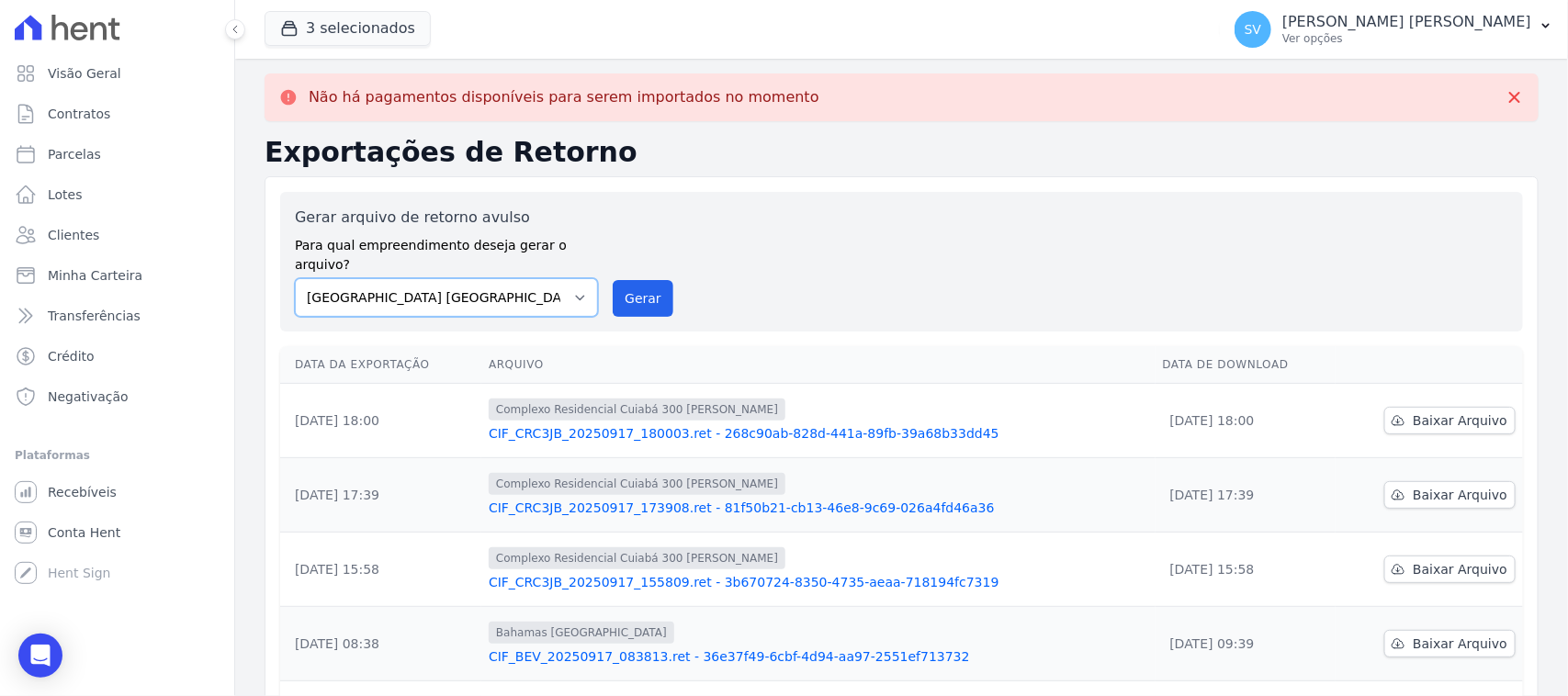
click at [524, 285] on select "[GEOGRAPHIC_DATA] COMPLEXO RESIDENCIAL [GEOGRAPHIC_DATA] 300 - [PERSON_NAME][GE…" at bounding box center [446, 297] width 303 height 38
select select "73a372cd-5640-41c8-aaea-11bd74619c10"
click at [294, 279] on select "[GEOGRAPHIC_DATA] COMPLEXO RESIDENCIAL [GEOGRAPHIC_DATA] 300 - [PERSON_NAME][GE…" at bounding box center [446, 297] width 303 height 38
click at [652, 280] on button "Gerar" at bounding box center [643, 297] width 61 height 36
click at [526, 279] on select "[GEOGRAPHIC_DATA] COMPLEXO RESIDENCIAL [GEOGRAPHIC_DATA] 300 - [PERSON_NAME][GE…" at bounding box center [446, 297] width 303 height 38
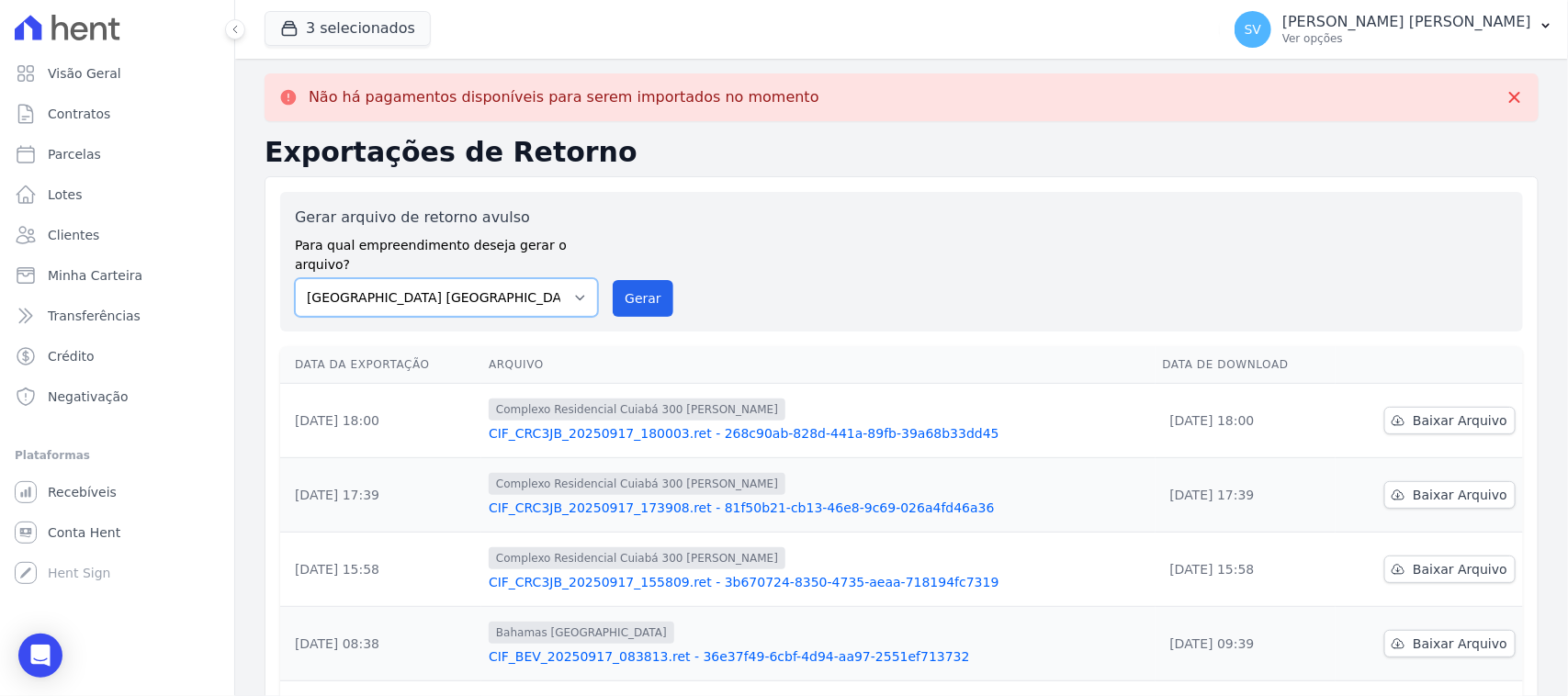
click at [294, 279] on select "[GEOGRAPHIC_DATA] COMPLEXO RESIDENCIAL [GEOGRAPHIC_DATA] 300 - [PERSON_NAME][GE…" at bounding box center [446, 297] width 303 height 38
drag, startPoint x: 539, startPoint y: 281, endPoint x: 536, endPoint y: 291, distance: 10.4
click at [539, 280] on select "[GEOGRAPHIC_DATA] COMPLEXO RESIDENCIAL [GEOGRAPHIC_DATA] 300 - [PERSON_NAME][GE…" at bounding box center [446, 297] width 303 height 38
select select "a999329b-d322-46c5-b2df-9163b092fb9b"
click at [294, 279] on select "[GEOGRAPHIC_DATA] COMPLEXO RESIDENCIAL [GEOGRAPHIC_DATA] 300 - [PERSON_NAME][GE…" at bounding box center [446, 297] width 303 height 38
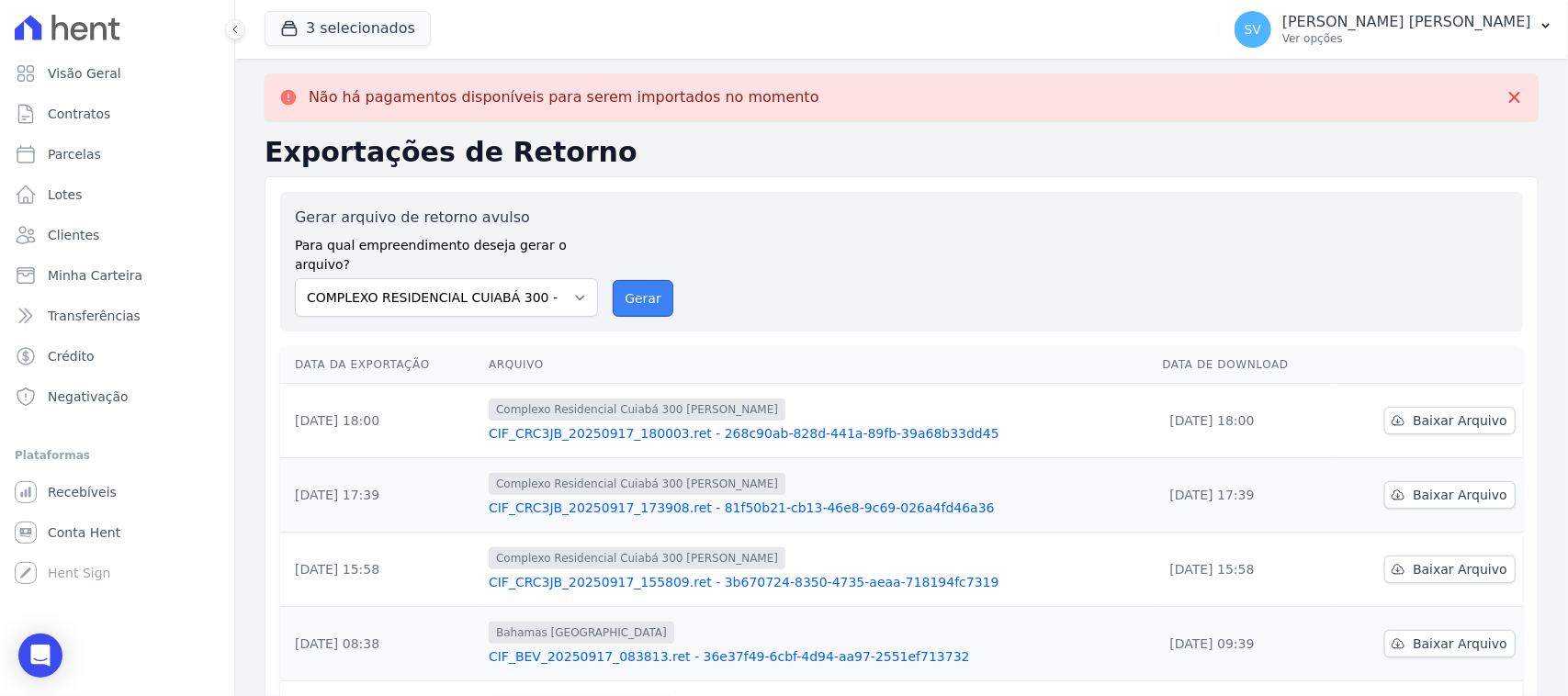
click at [635, 285] on button "Gerar" at bounding box center [643, 297] width 61 height 36
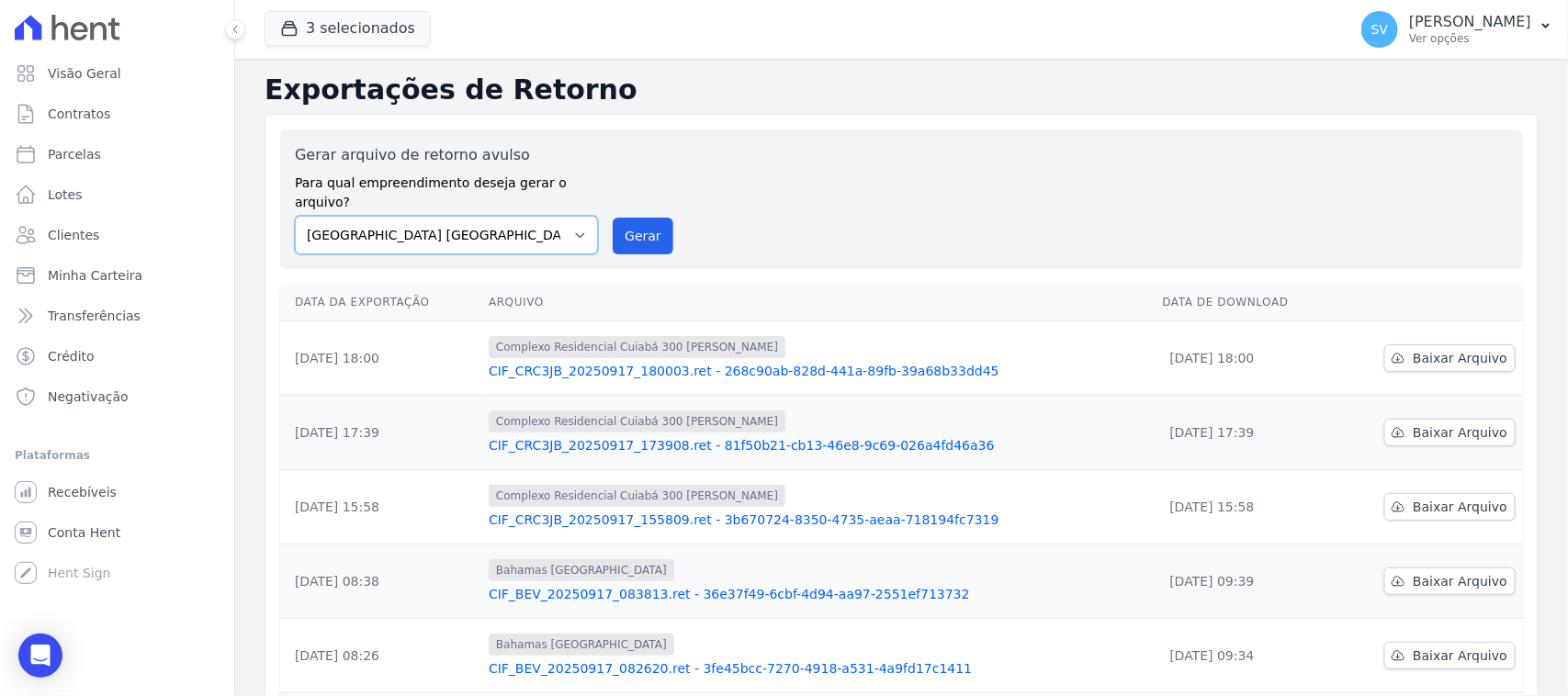
click at [544, 216] on select "[GEOGRAPHIC_DATA] COMPLEXO RESIDENCIAL [GEOGRAPHIC_DATA] 300 - [GEOGRAPHIC_DATA…" at bounding box center [446, 234] width 303 height 38
select select "a999329b-d322-46c5-b2df-9163b092fb9b"
click at [294, 216] on select "[GEOGRAPHIC_DATA] COMPLEXO RESIDENCIAL [GEOGRAPHIC_DATA] 300 - [GEOGRAPHIC_DATA…" at bounding box center [446, 234] width 303 height 38
drag, startPoint x: 625, startPoint y: 225, endPoint x: 900, endPoint y: 166, distance: 281.3
click at [625, 225] on button "Gerar" at bounding box center [643, 235] width 61 height 36
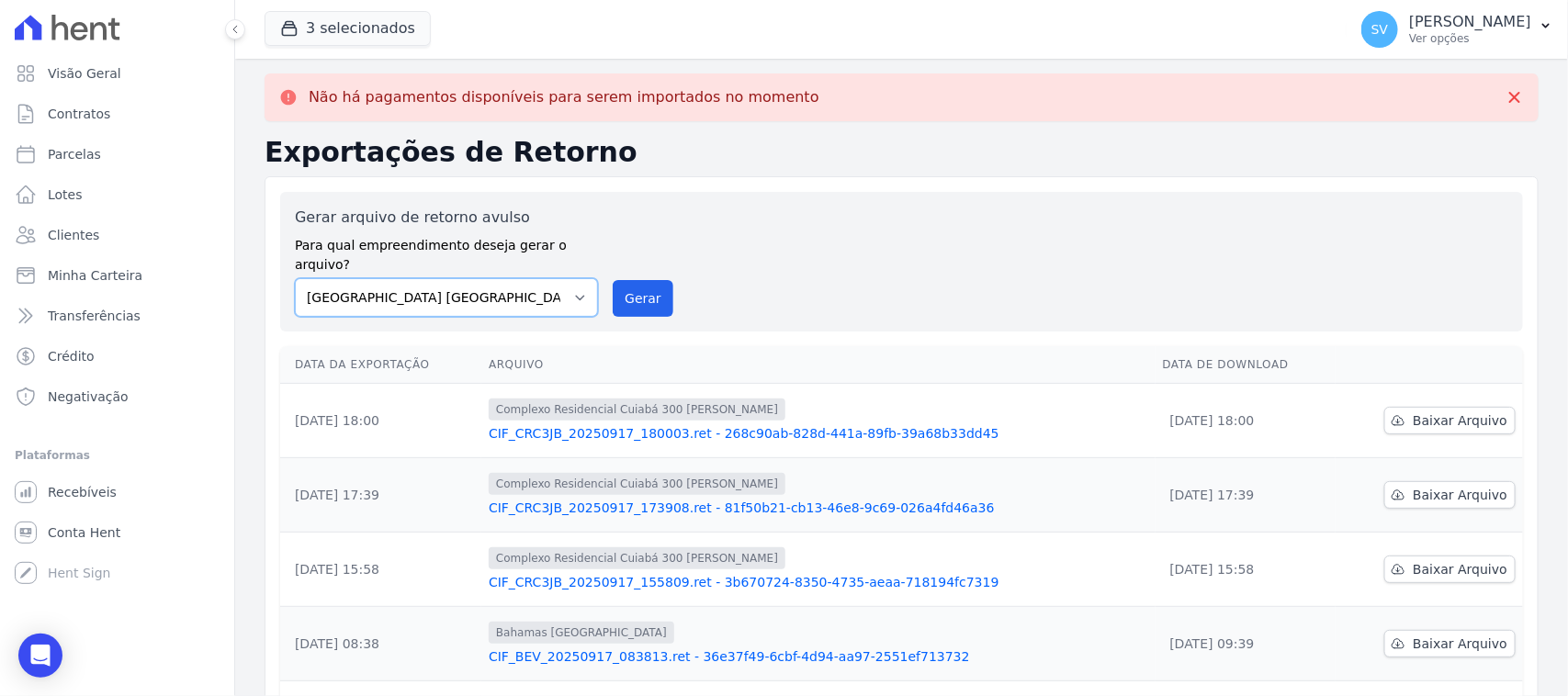
drag, startPoint x: 536, startPoint y: 282, endPoint x: 543, endPoint y: 291, distance: 11.4
click at [536, 283] on select "[GEOGRAPHIC_DATA] COMPLEXO RESIDENCIAL [GEOGRAPHIC_DATA] 300 - [GEOGRAPHIC_DATA…" at bounding box center [446, 297] width 303 height 38
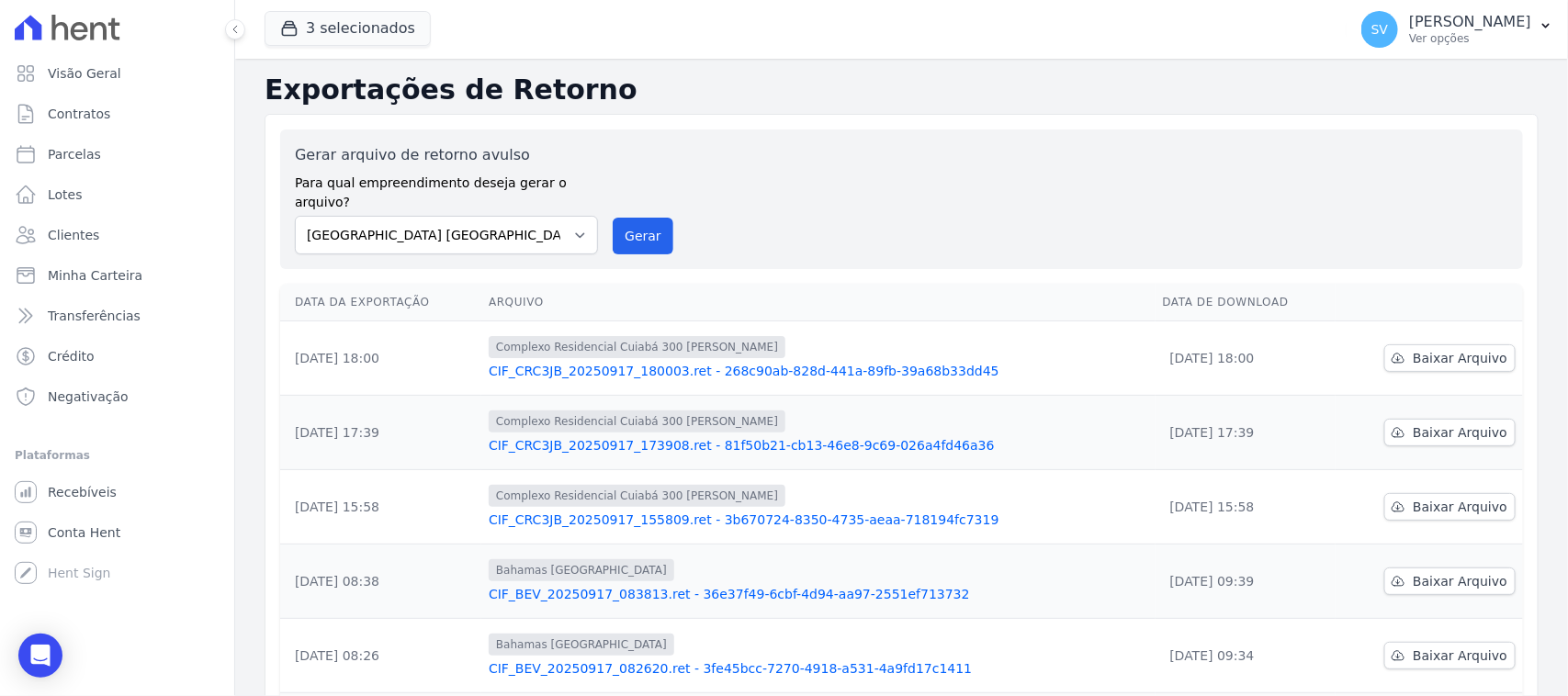
drag, startPoint x: 497, startPoint y: 194, endPoint x: 493, endPoint y: 237, distance: 43.2
click at [497, 196] on div "Gerar arquivo de retorno avulso Para qual empreendimento deseja gerar o arquivo…" at bounding box center [446, 199] width 303 height 110
click at [494, 231] on select "[GEOGRAPHIC_DATA] COMPLEXO RESIDENCIAL [GEOGRAPHIC_DATA] 300 - [GEOGRAPHIC_DATA…" at bounding box center [446, 234] width 303 height 38
select select "a999329b-d322-46c5-b2df-9163b092fb9b"
click at [294, 216] on select "[GEOGRAPHIC_DATA] COMPLEXO RESIDENCIAL [GEOGRAPHIC_DATA] 300 - [GEOGRAPHIC_DATA…" at bounding box center [446, 234] width 303 height 38
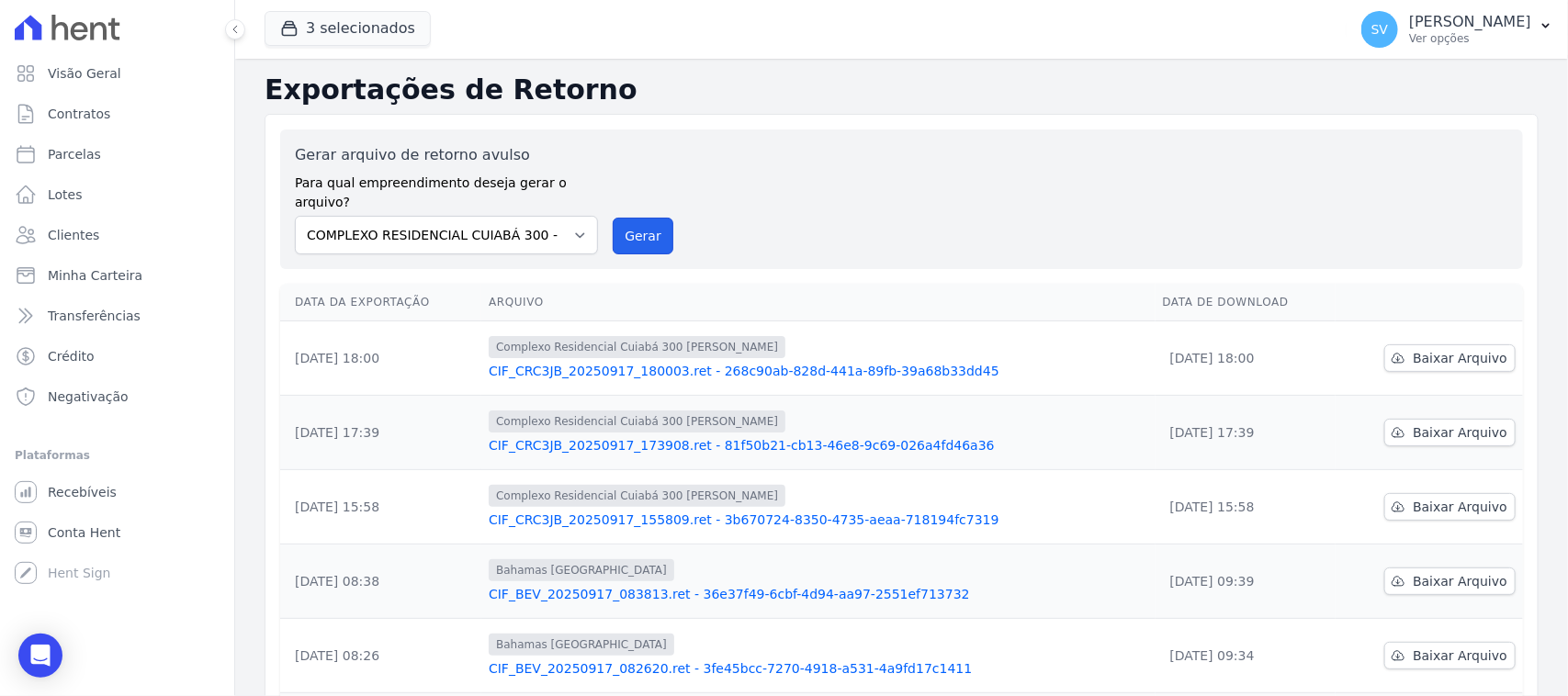
click at [632, 226] on button "Gerar" at bounding box center [643, 235] width 61 height 36
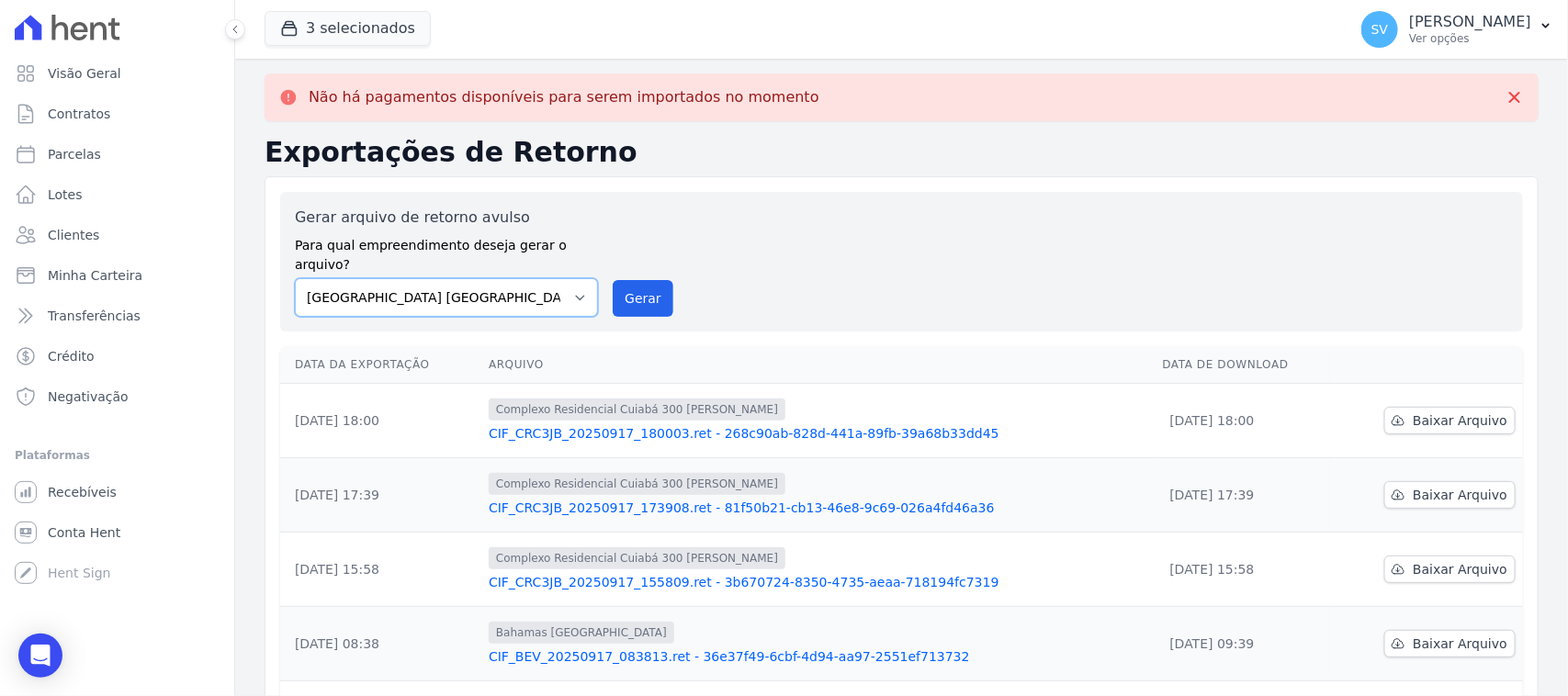
drag, startPoint x: 549, startPoint y: 283, endPoint x: 545, endPoint y: 293, distance: 10.8
click at [549, 289] on select "[GEOGRAPHIC_DATA] COMPLEXO RESIDENCIAL [GEOGRAPHIC_DATA] 300 - [PERSON_NAME][GE…" at bounding box center [446, 297] width 303 height 38
select select "a999329b-d322-46c5-b2df-9163b092fb9b"
click at [294, 279] on select "[GEOGRAPHIC_DATA] COMPLEXO RESIDENCIAL [GEOGRAPHIC_DATA] 300 - [PERSON_NAME][GE…" at bounding box center [446, 297] width 303 height 38
drag, startPoint x: 662, startPoint y: 285, endPoint x: 869, endPoint y: 158, distance: 242.9
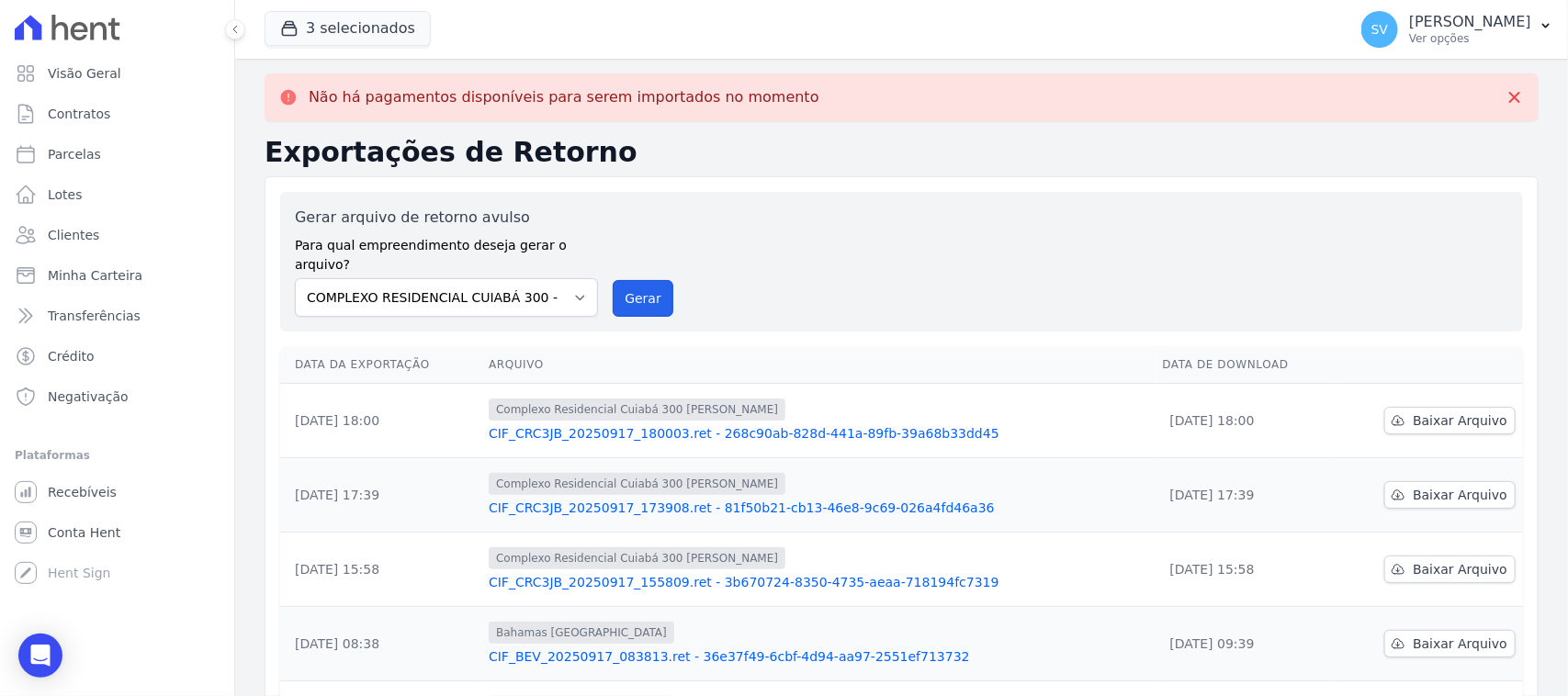
click at [662, 285] on button "Gerar" at bounding box center [643, 297] width 61 height 36
click at [574, 285] on select "[GEOGRAPHIC_DATA] COMPLEXO RESIDENCIAL [GEOGRAPHIC_DATA] 300 - [PERSON_NAME][GE…" at bounding box center [446, 297] width 303 height 38
select select "73a372cd-5640-41c8-aaea-11bd74619c10"
click at [294, 279] on select "[GEOGRAPHIC_DATA] COMPLEXO RESIDENCIAL [GEOGRAPHIC_DATA] 300 - [PERSON_NAME][GE…" at bounding box center [446, 297] width 303 height 38
click at [652, 254] on div "Gerar arquivo de retorno avulso Para qual empreendimento deseja gerar o arquivo…" at bounding box center [901, 262] width 1213 height 110
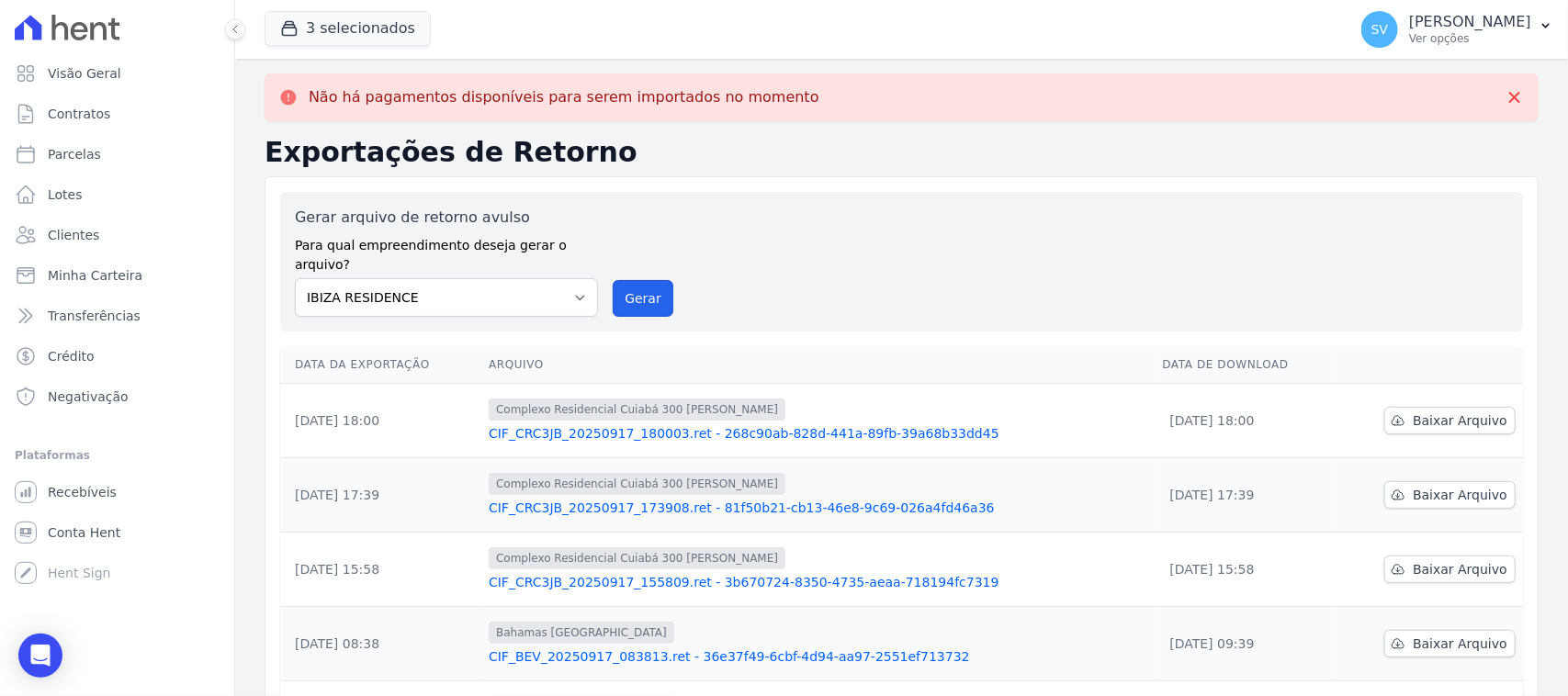
drag, startPoint x: 652, startPoint y: 271, endPoint x: 888, endPoint y: 181, distance: 252.6
click at [652, 280] on button "Gerar" at bounding box center [643, 297] width 61 height 36
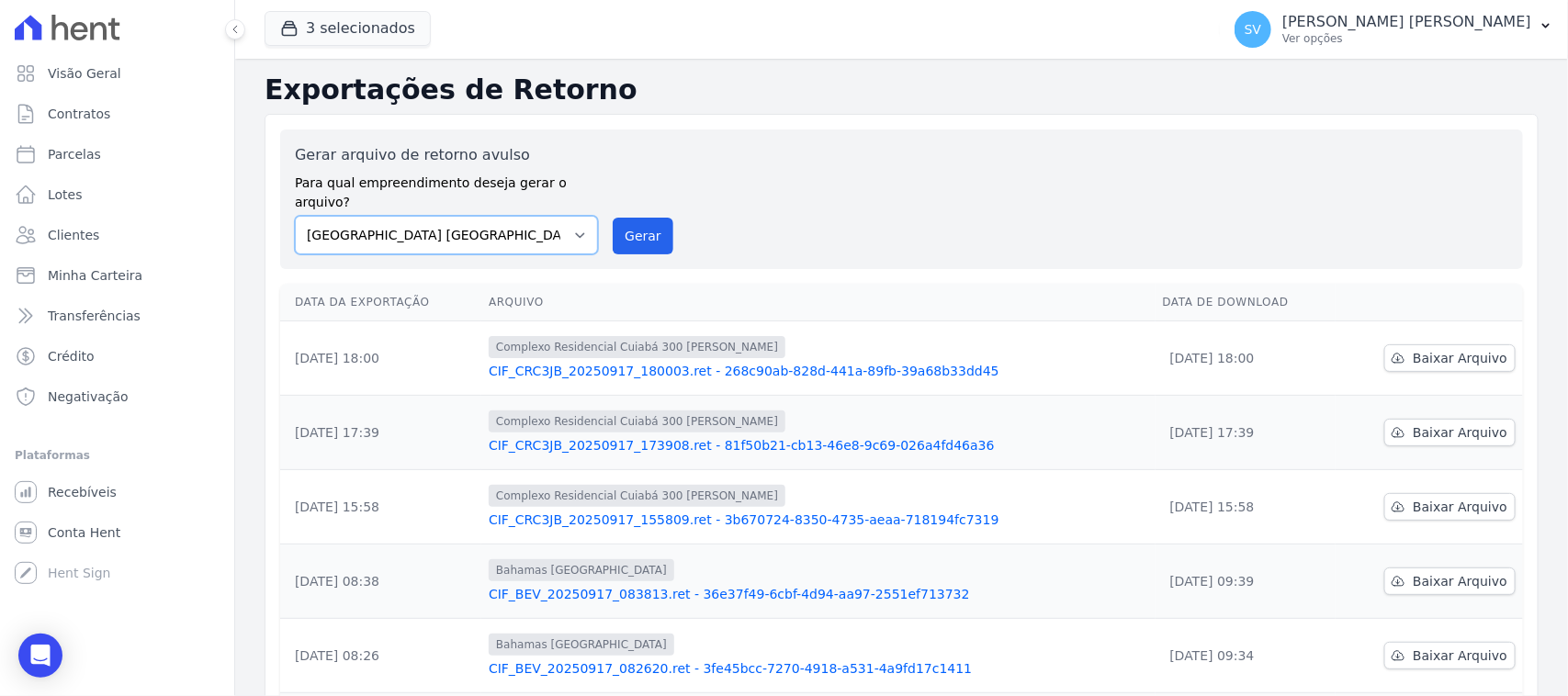
drag, startPoint x: 522, startPoint y: 219, endPoint x: 514, endPoint y: 234, distance: 17.0
click at [521, 221] on select "[GEOGRAPHIC_DATA] COMPLEXO RESIDENCIAL [GEOGRAPHIC_DATA] 300 - [PERSON_NAME][GE…" at bounding box center [446, 234] width 303 height 38
click at [294, 216] on select "[GEOGRAPHIC_DATA] COMPLEXO RESIDENCIAL [GEOGRAPHIC_DATA] 300 - [PERSON_NAME][GE…" at bounding box center [446, 234] width 303 height 38
drag, startPoint x: 621, startPoint y: 212, endPoint x: 839, endPoint y: 154, distance: 225.6
click at [621, 218] on button "Gerar" at bounding box center [643, 235] width 61 height 36
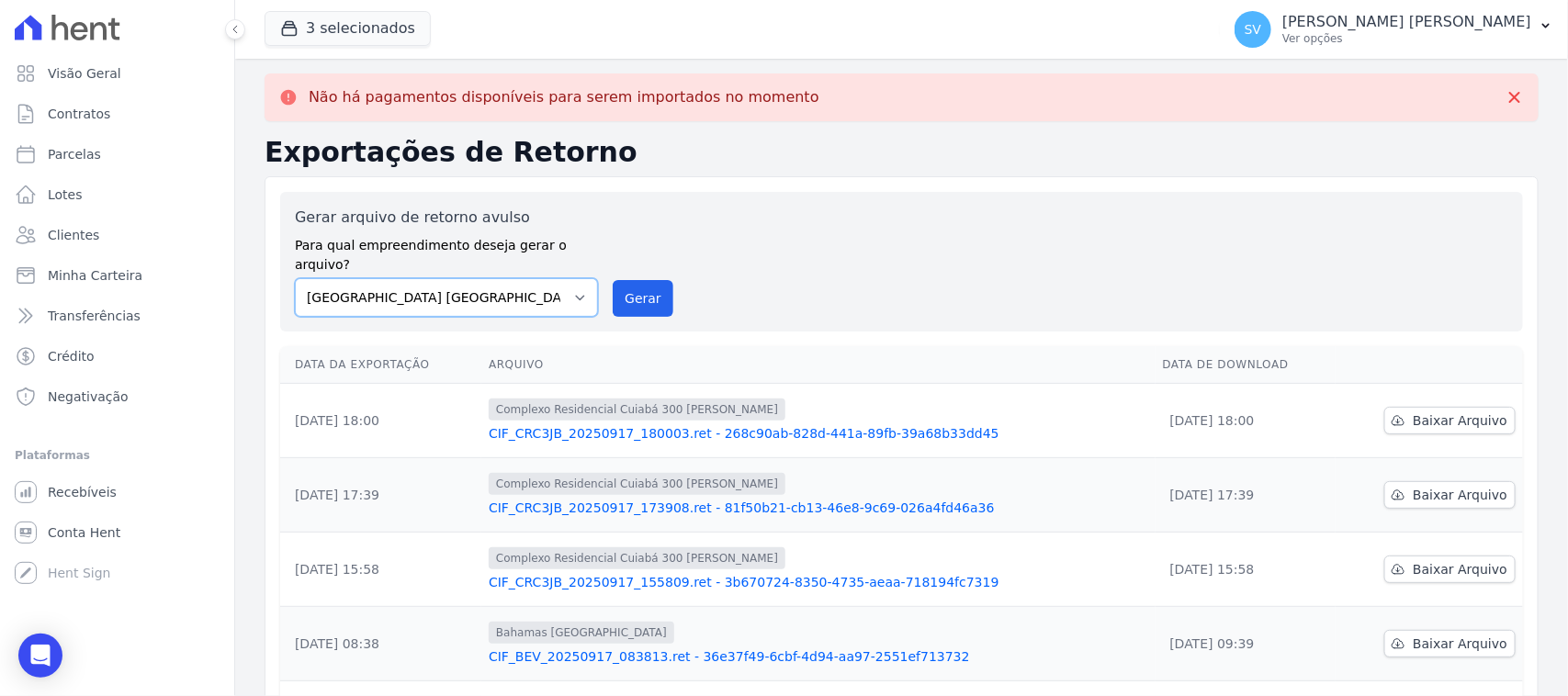
click at [507, 280] on select "[GEOGRAPHIC_DATA] COMPLEXO RESIDENCIAL [GEOGRAPHIC_DATA] 300 - [PERSON_NAME][GE…" at bounding box center [446, 297] width 303 height 38
select select "a999329b-d322-46c5-b2df-9163b092fb9b"
click at [294, 279] on select "[GEOGRAPHIC_DATA] COMPLEXO RESIDENCIAL [GEOGRAPHIC_DATA] 300 - [PERSON_NAME][GE…" at bounding box center [446, 297] width 303 height 38
drag, startPoint x: 653, startPoint y: 271, endPoint x: 882, endPoint y: 175, distance: 248.3
click at [653, 280] on button "Gerar" at bounding box center [643, 297] width 61 height 36
